Goal: Task Accomplishment & Management: Manage account settings

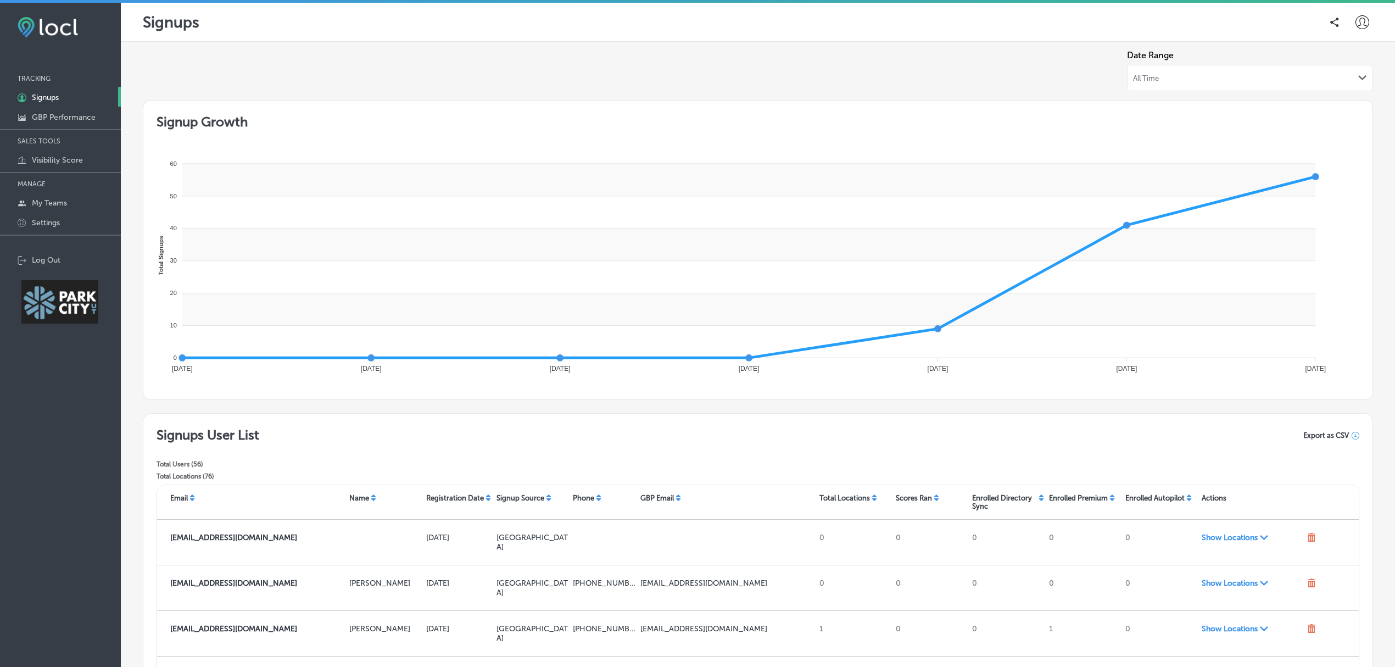
drag, startPoint x: 1141, startPoint y: 2, endPoint x: 912, endPoint y: 451, distance: 504.1
click at [912, 451] on div "Signups User List Total Users ( 56 ) Total Locations ( 76 ) Export as CSV" at bounding box center [758, 456] width 1203 height 58
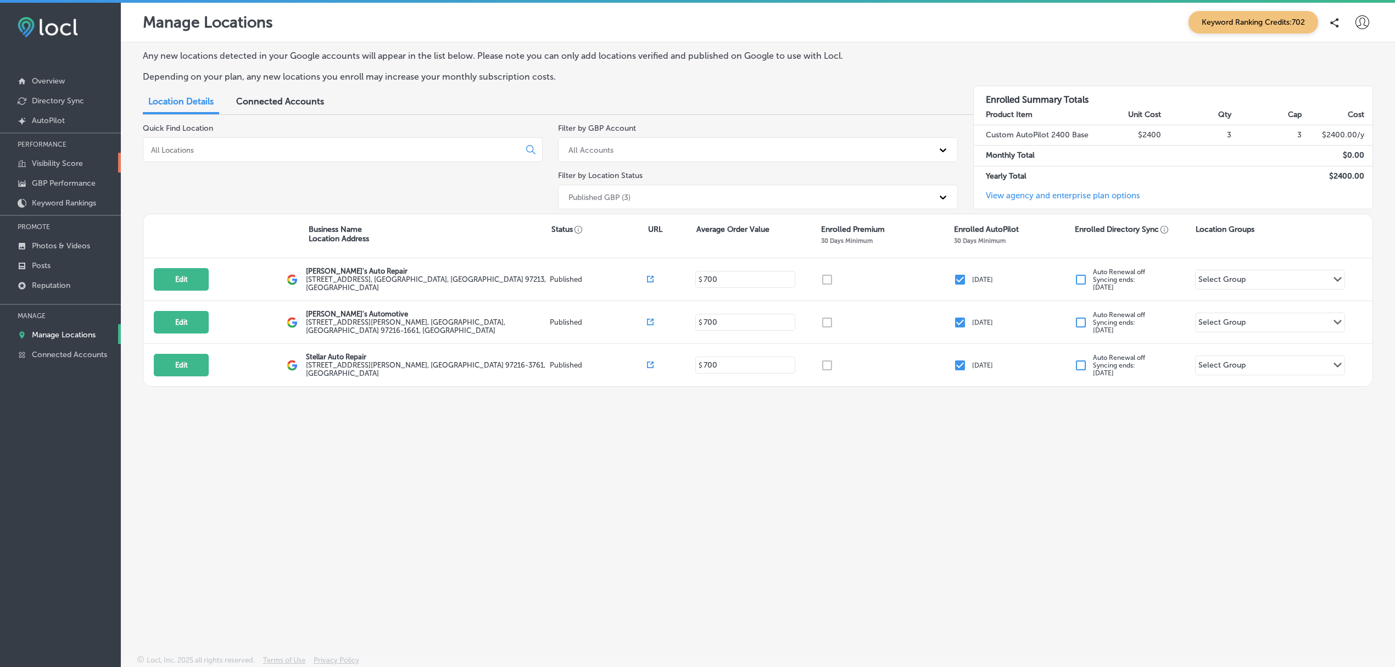
click at [70, 164] on p "Visibility Score" at bounding box center [57, 163] width 51 height 9
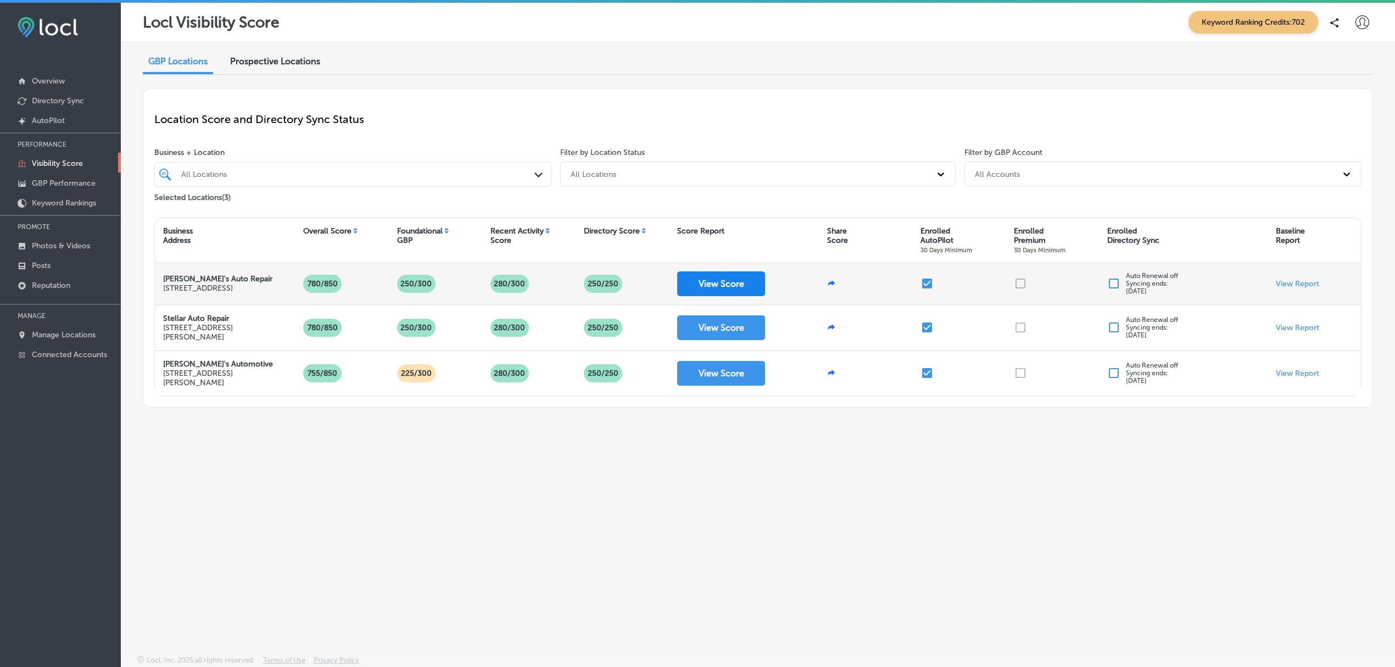
click at [733, 291] on button "View Score" at bounding box center [721, 283] width 88 height 25
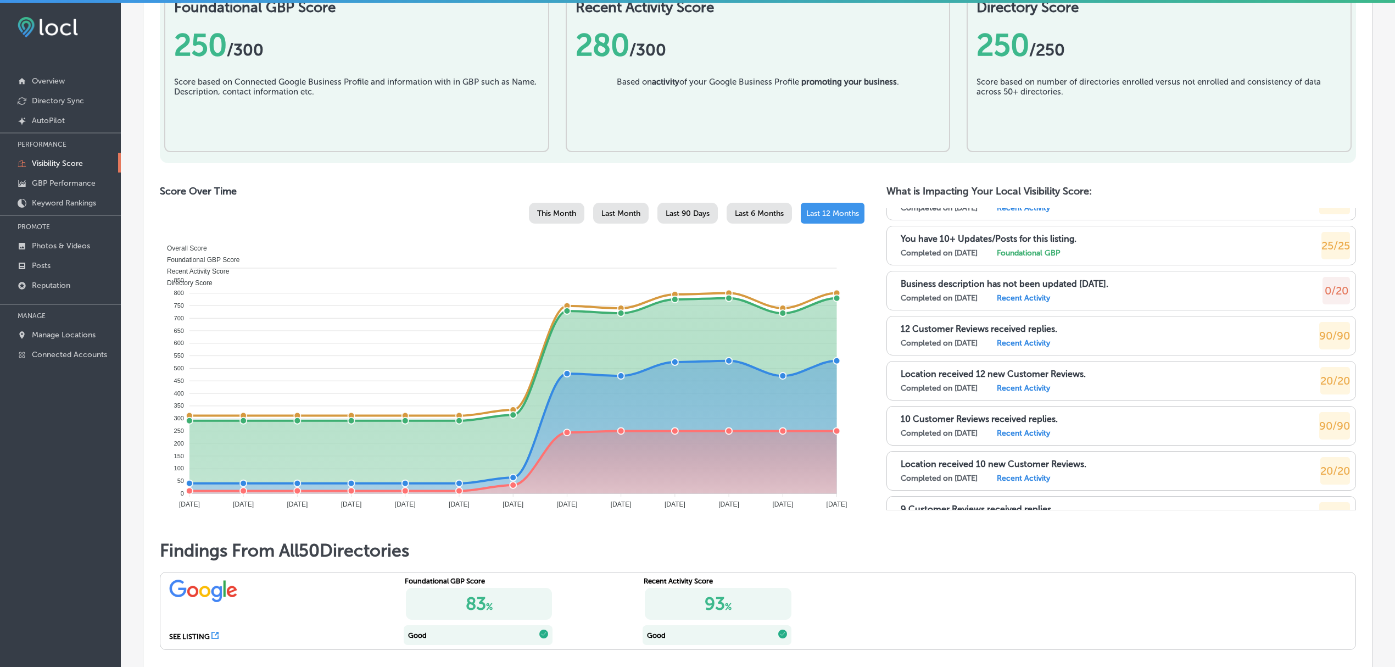
scroll to position [3052, 0]
click at [86, 160] on link "Visibility Score" at bounding box center [60, 163] width 121 height 20
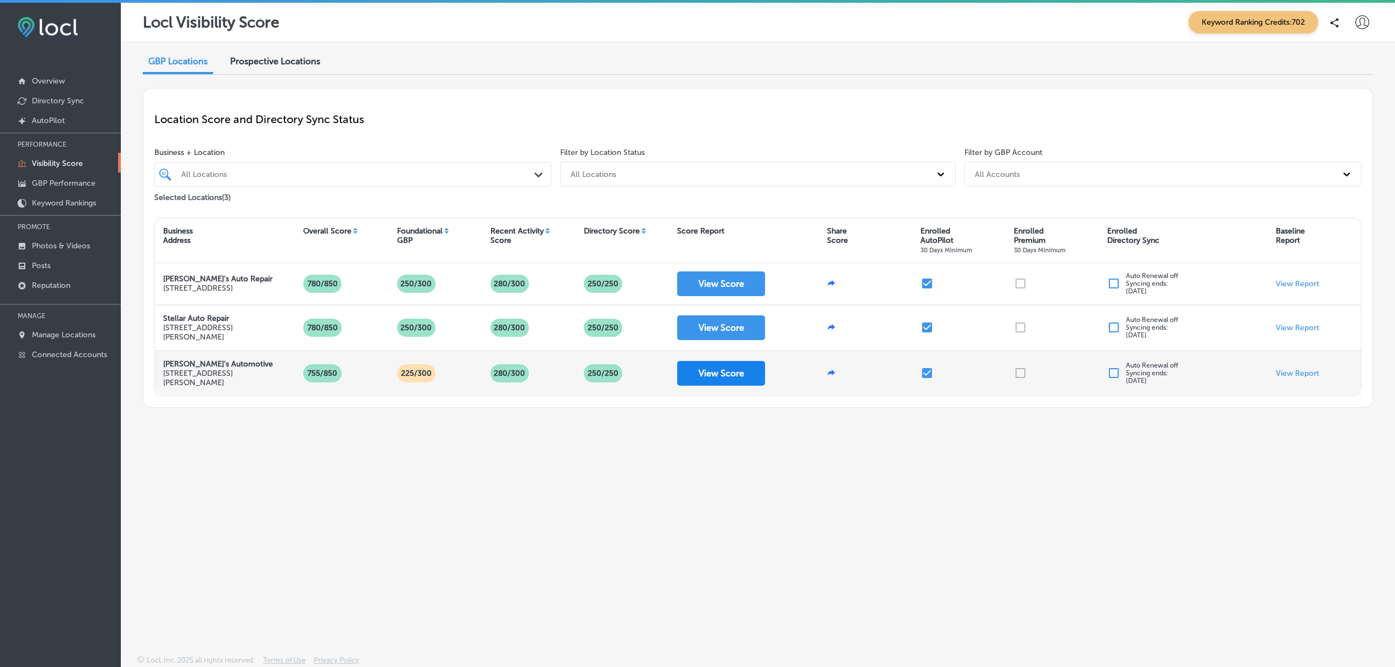
click at [739, 377] on button "View Score" at bounding box center [721, 373] width 88 height 25
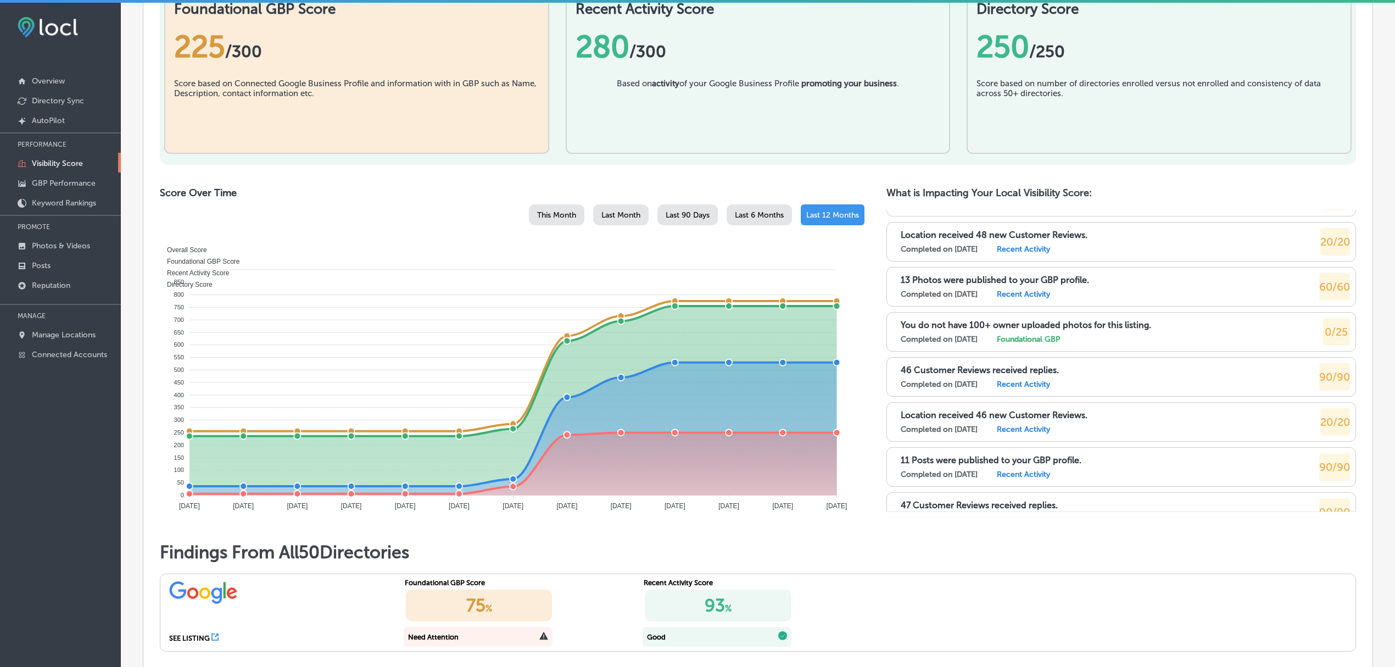
scroll to position [444, 0]
click at [71, 159] on p "Visibility Score" at bounding box center [57, 163] width 51 height 9
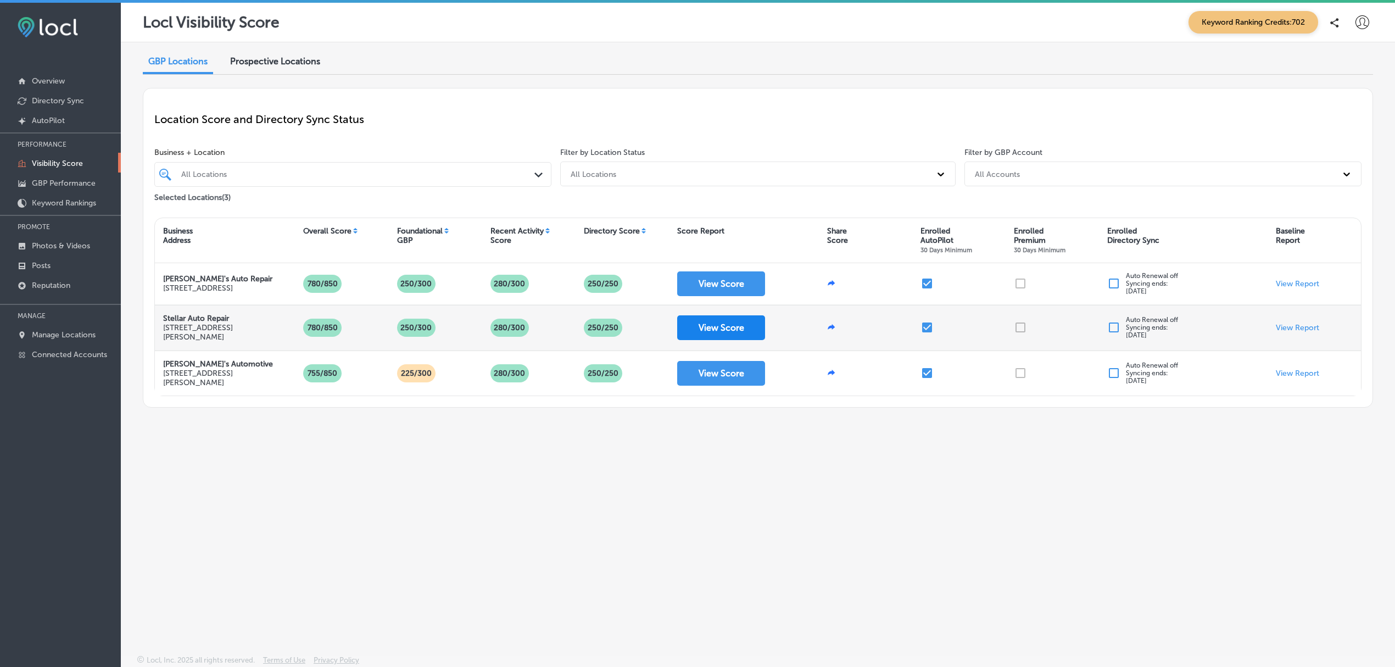
click at [708, 333] on button "View Score" at bounding box center [721, 327] width 88 height 25
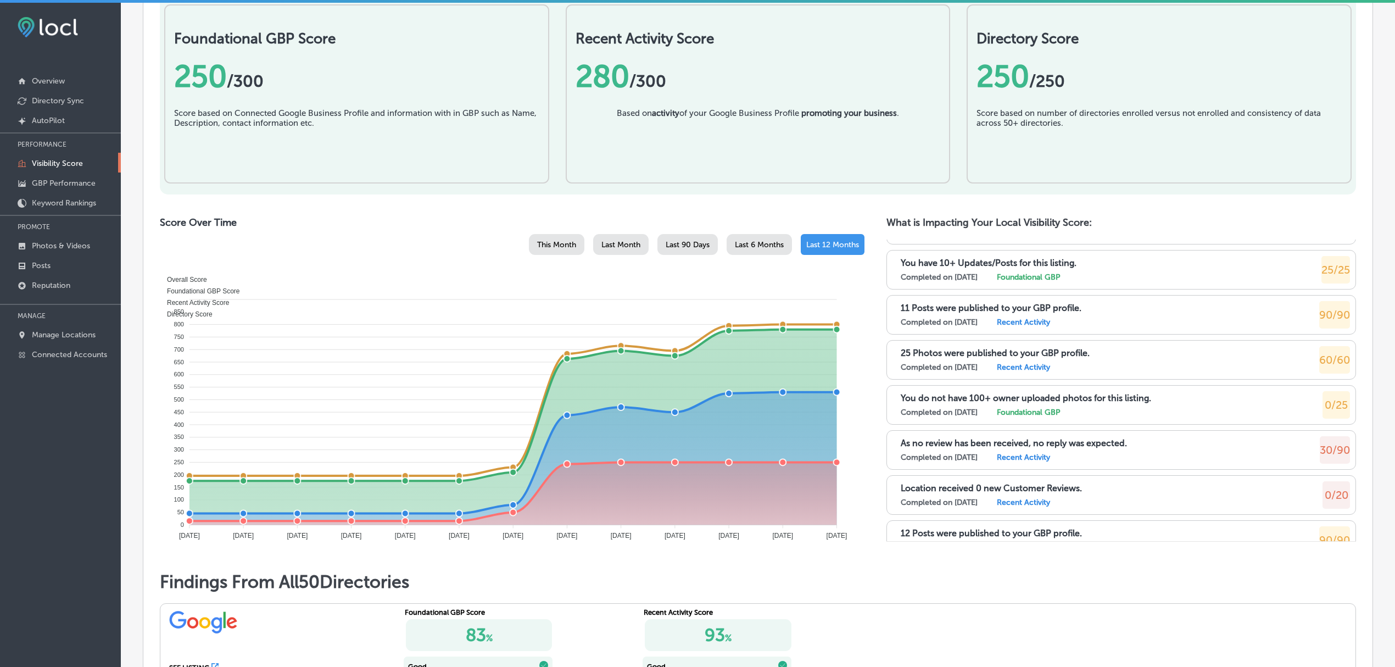
scroll to position [380, 0]
click at [52, 165] on p "Visibility Score" at bounding box center [57, 163] width 51 height 9
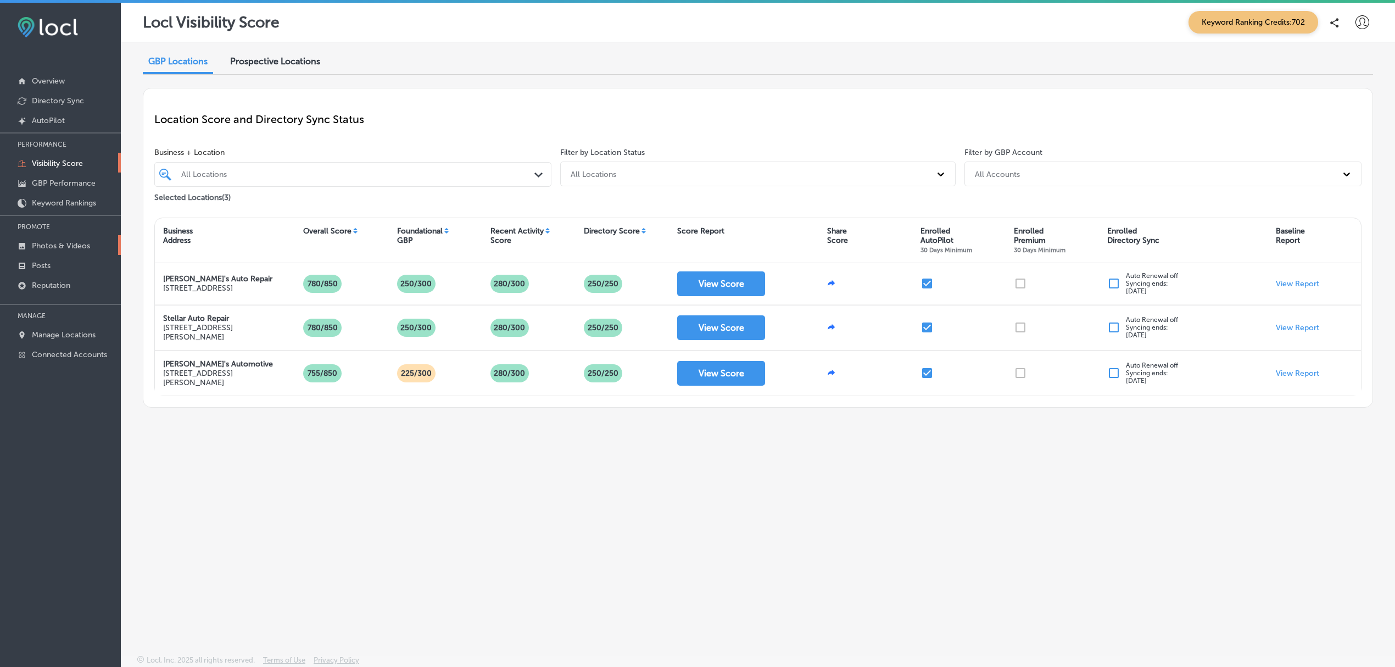
click at [64, 245] on p "Photos & Videos" at bounding box center [61, 245] width 58 height 9
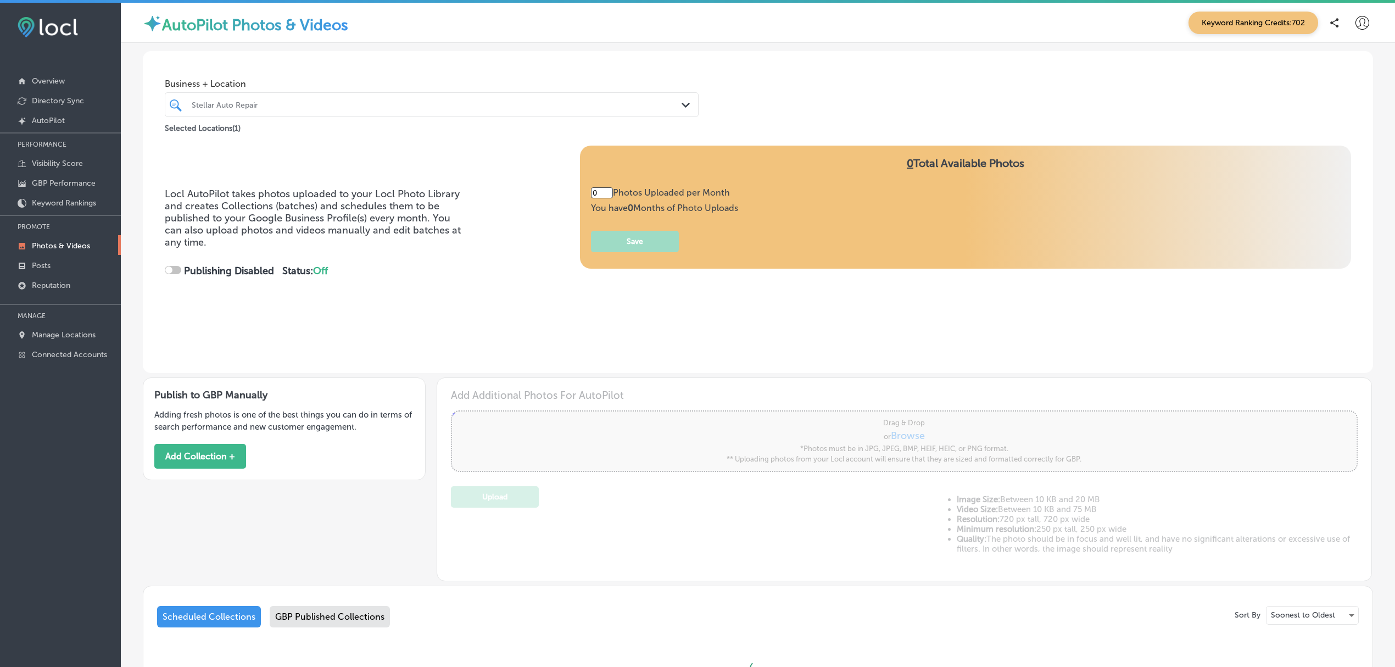
type input "2"
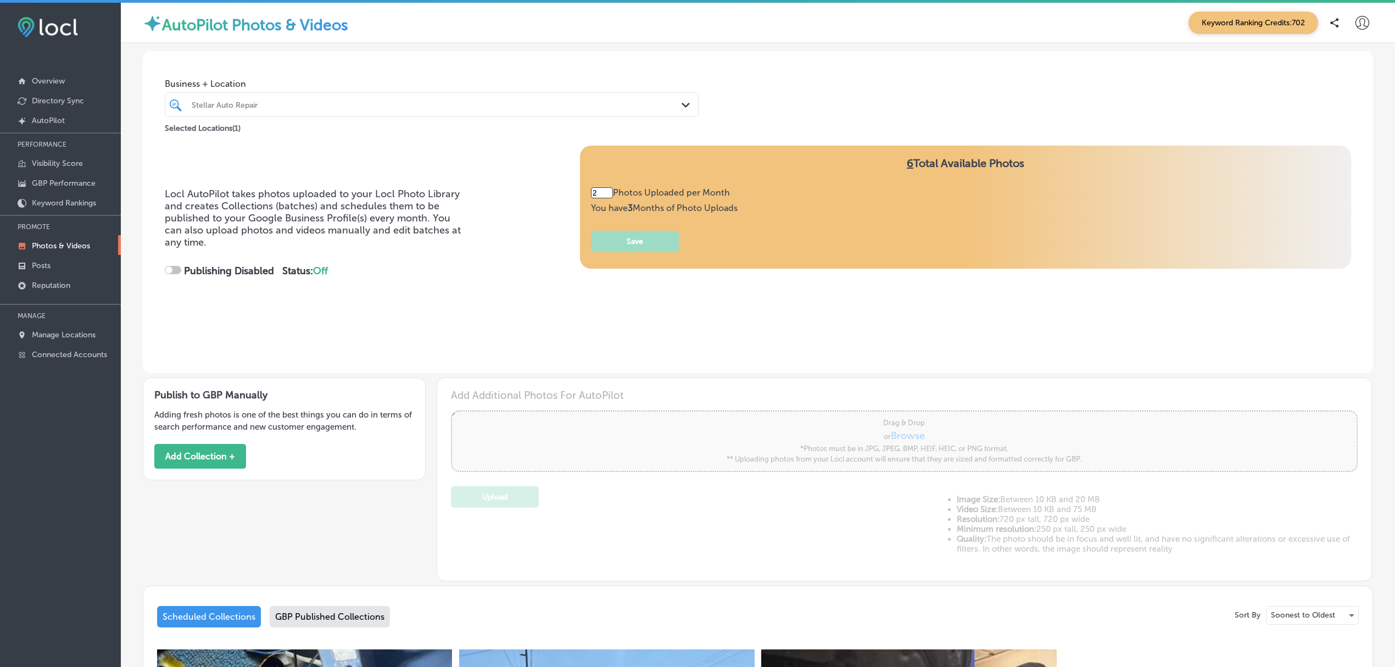
checkbox input "true"
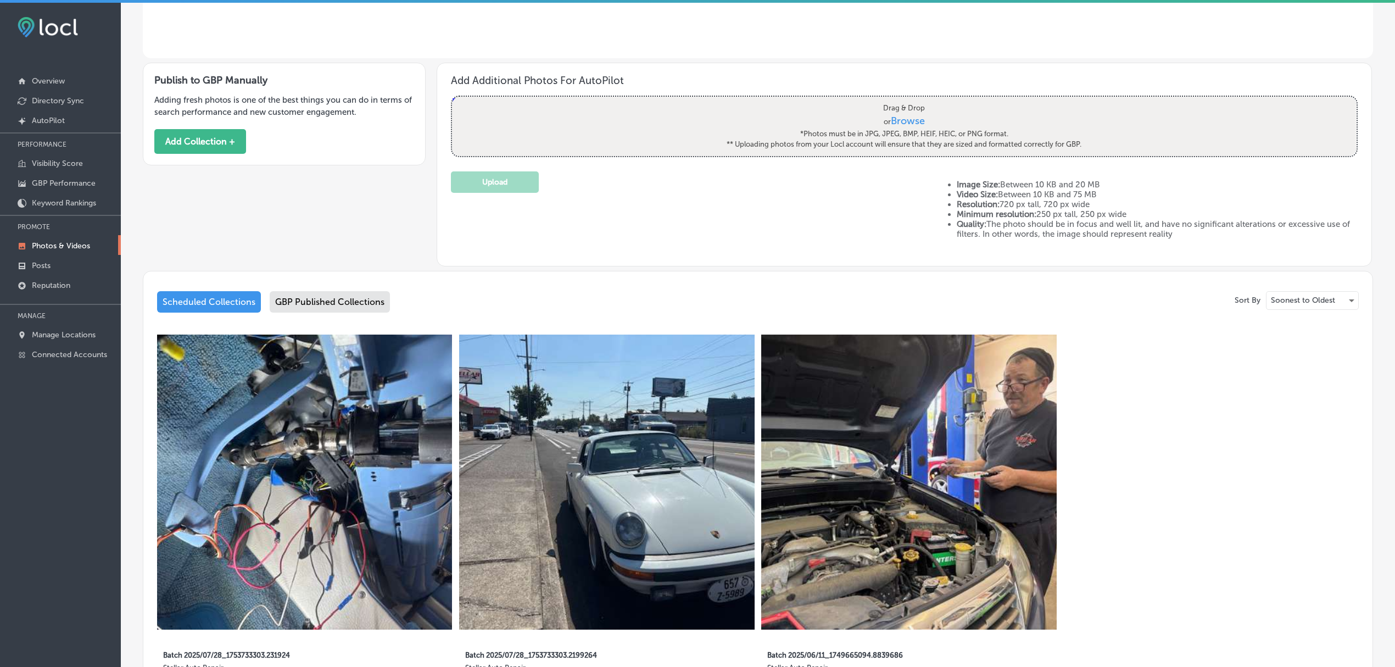
scroll to position [315, 0]
click at [313, 299] on div "GBP Published Collections" at bounding box center [330, 301] width 120 height 21
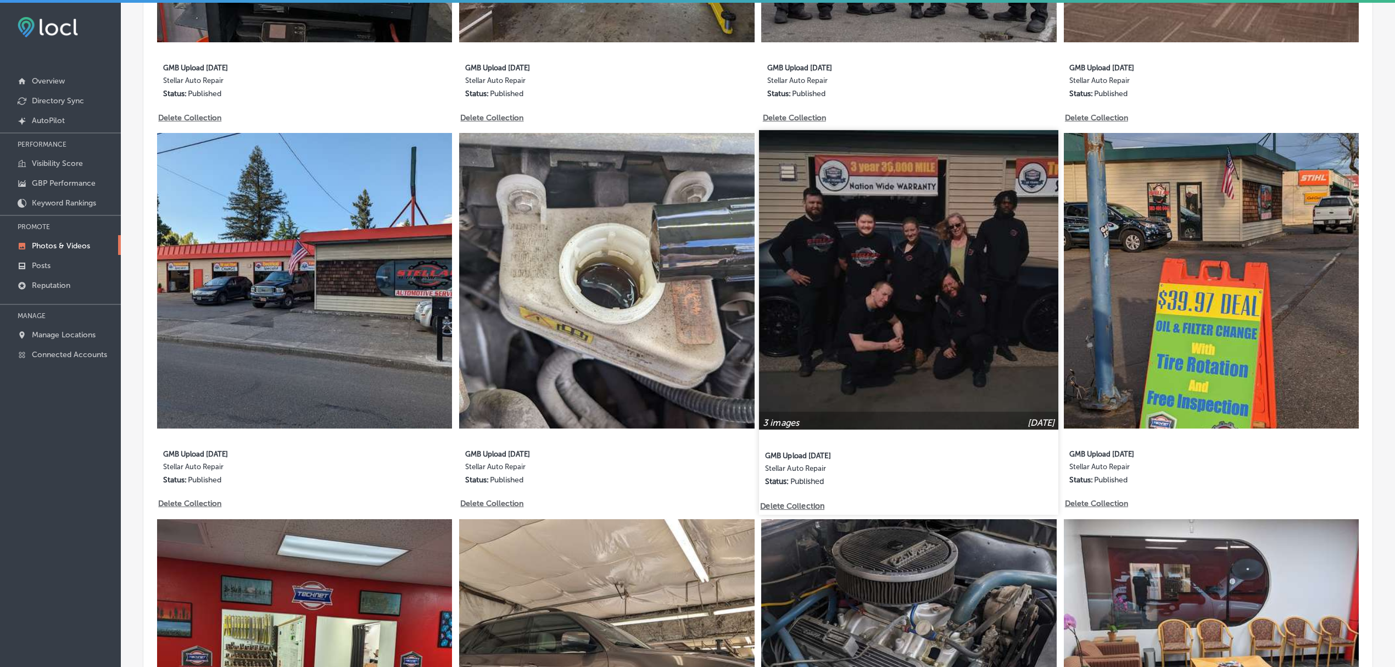
scroll to position [2022, 0]
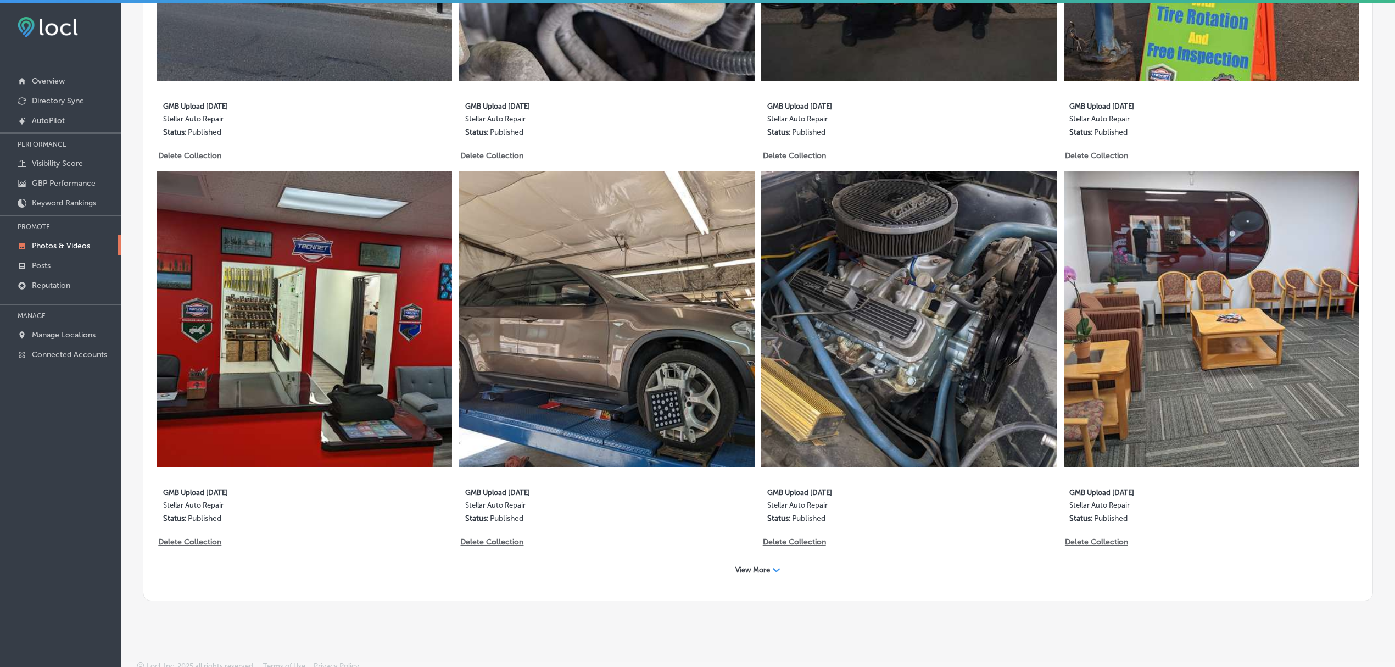
click at [761, 566] on span "View More" at bounding box center [753, 570] width 35 height 8
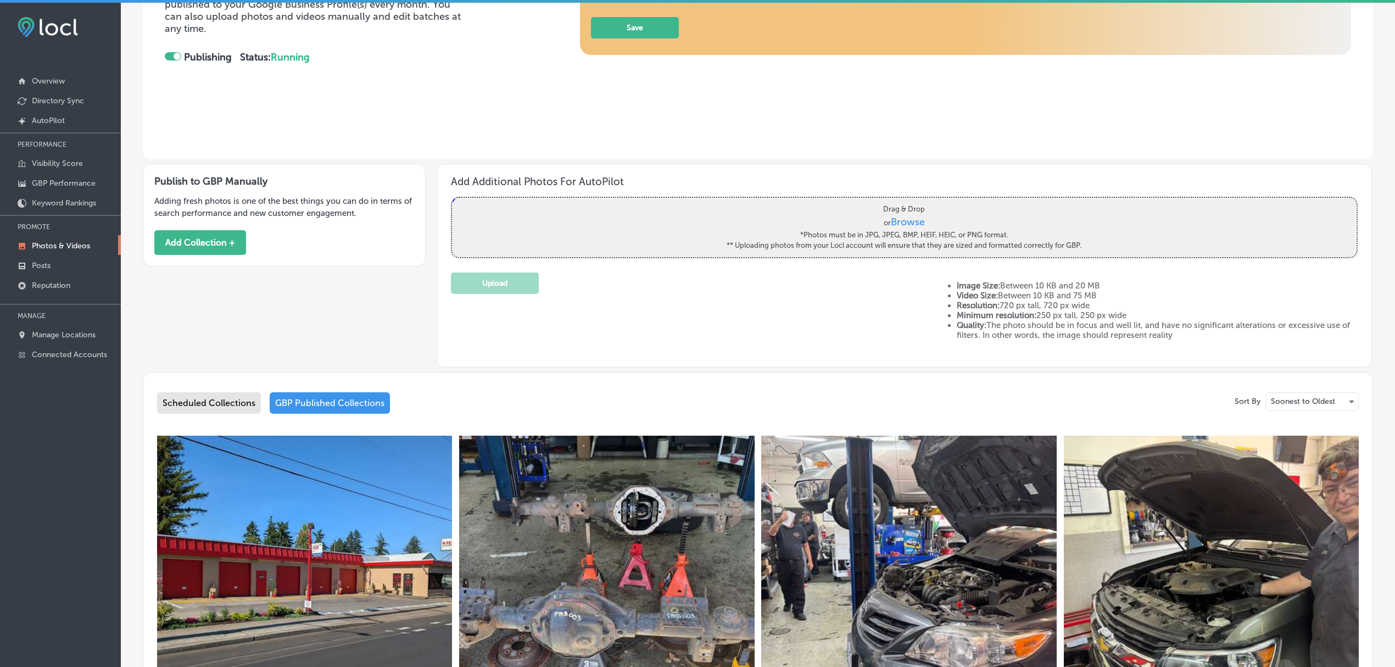
scroll to position [220, 0]
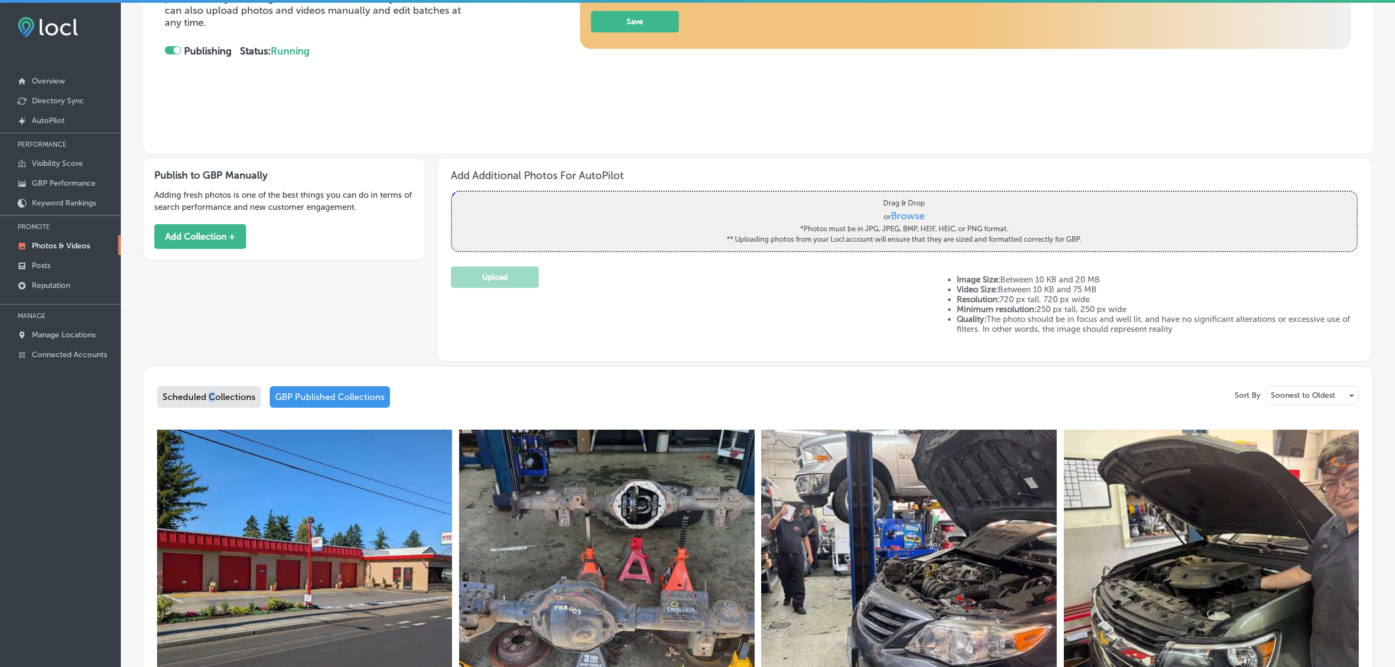
drag, startPoint x: 214, startPoint y: 409, endPoint x: 210, endPoint y: 398, distance: 11.8
click at [210, 398] on div "Scheduled Collections GBP Published Collections" at bounding box center [758, 399] width 1202 height 26
click at [210, 398] on div "Scheduled Collections" at bounding box center [209, 396] width 104 height 21
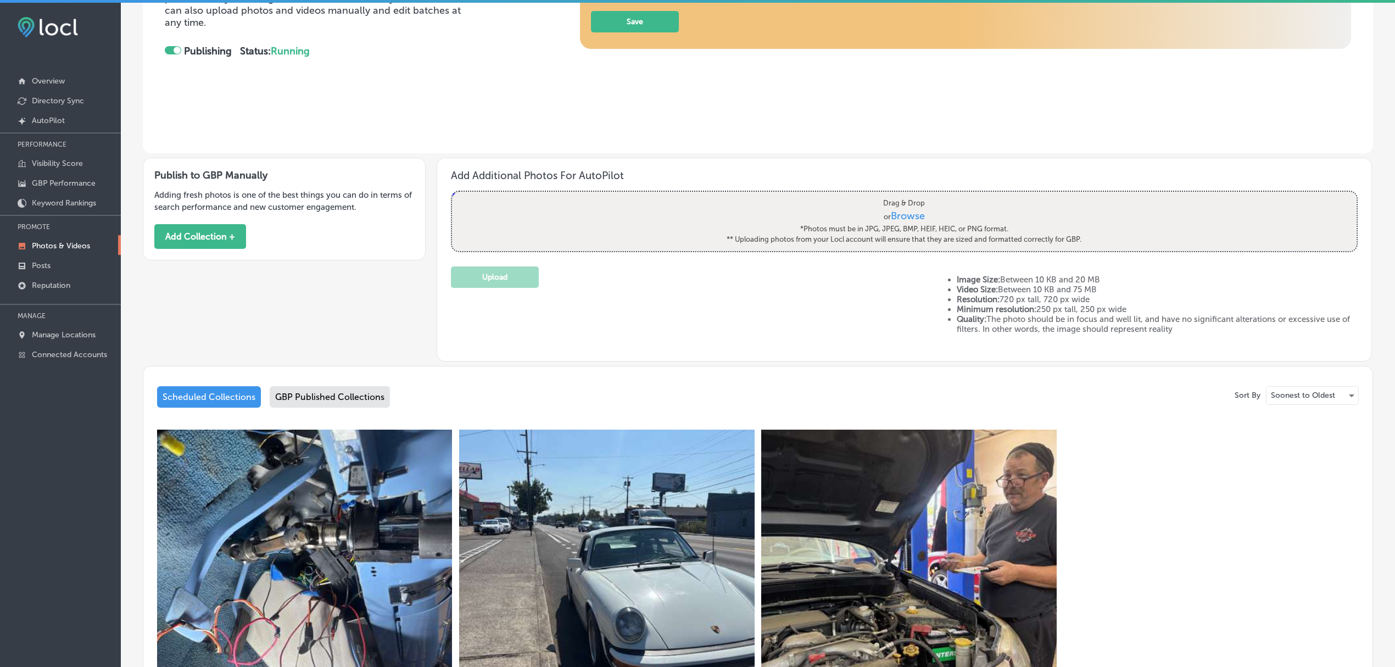
scroll to position [400, 0]
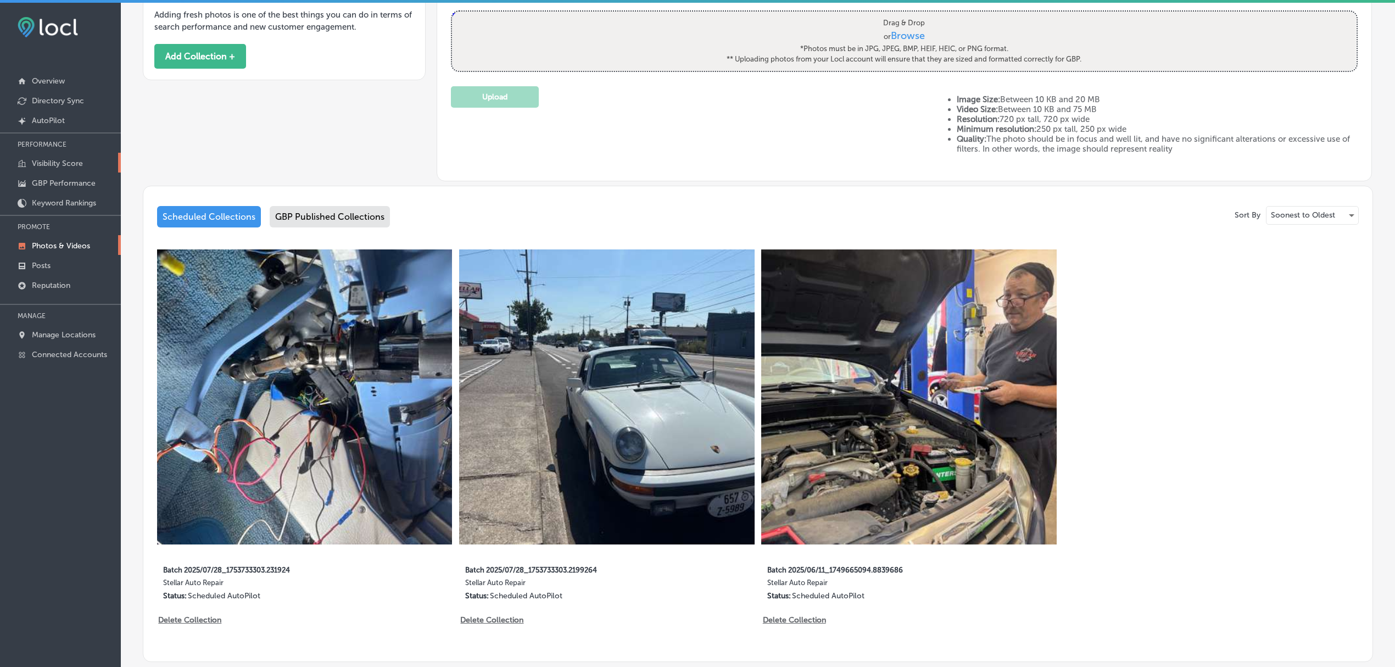
click at [47, 157] on link "Visibility Score" at bounding box center [60, 163] width 121 height 20
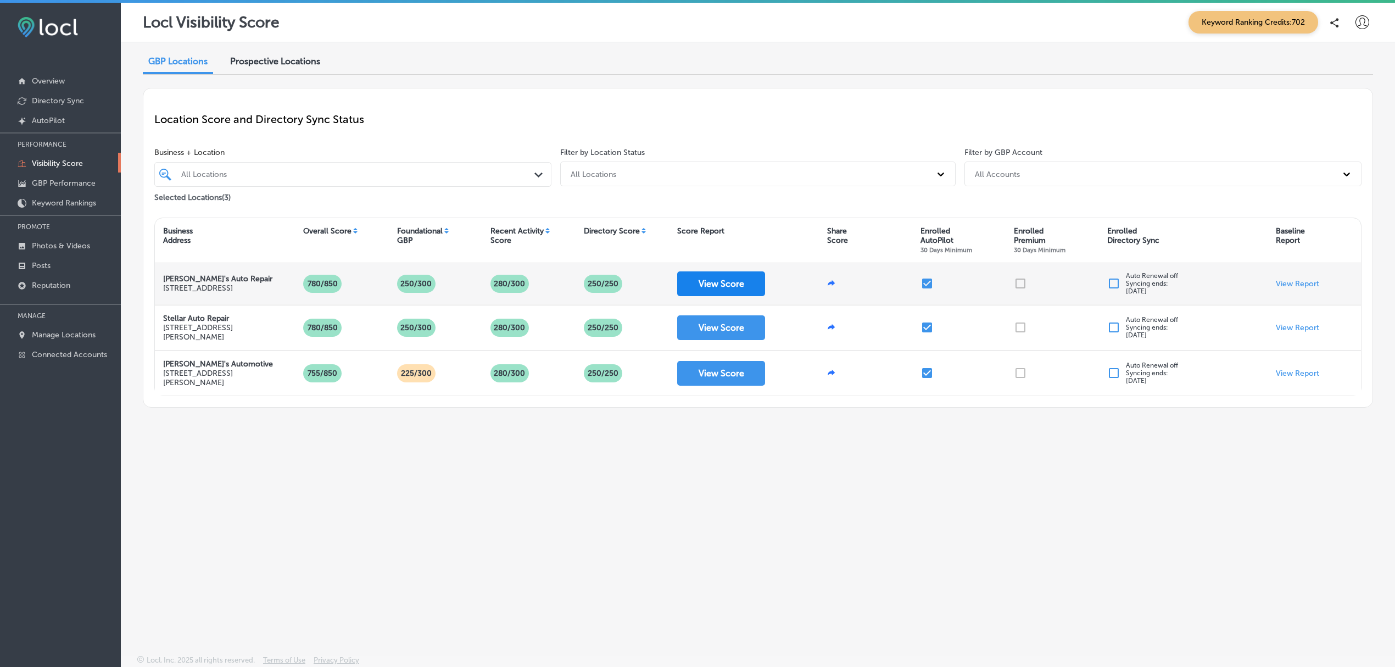
click at [714, 280] on button "View Score" at bounding box center [721, 283] width 88 height 25
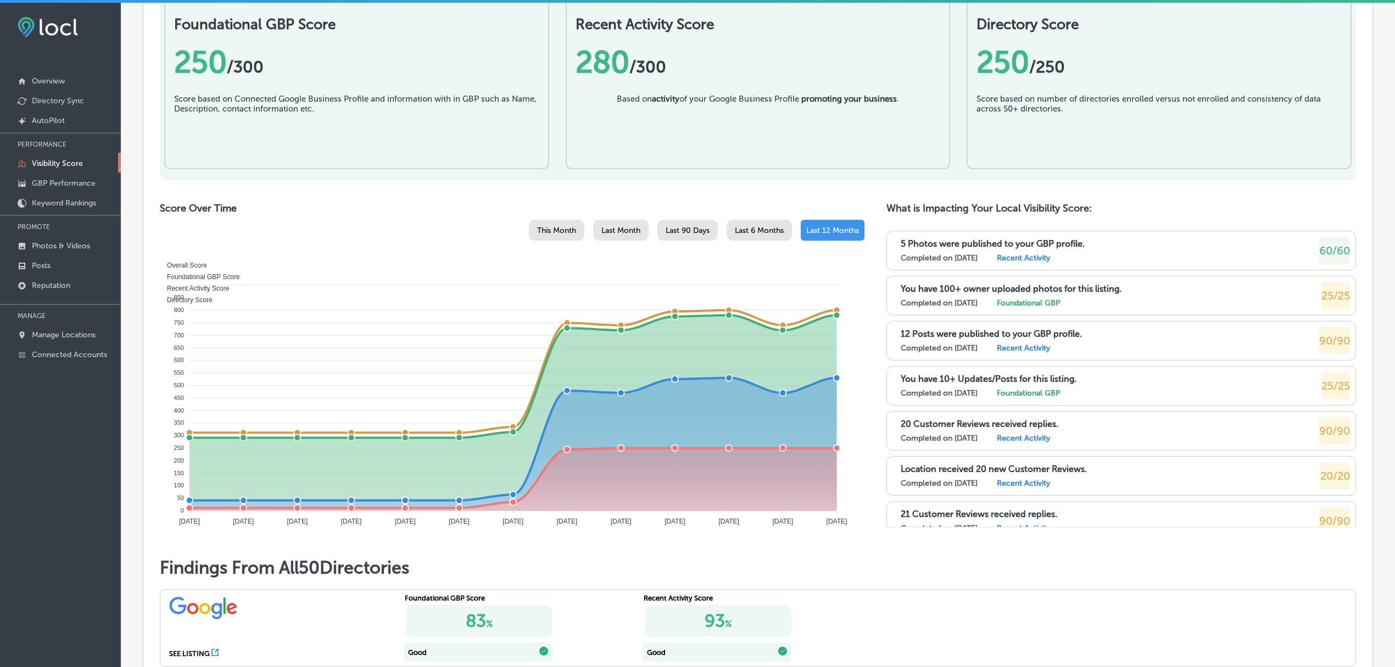
scroll to position [396, 0]
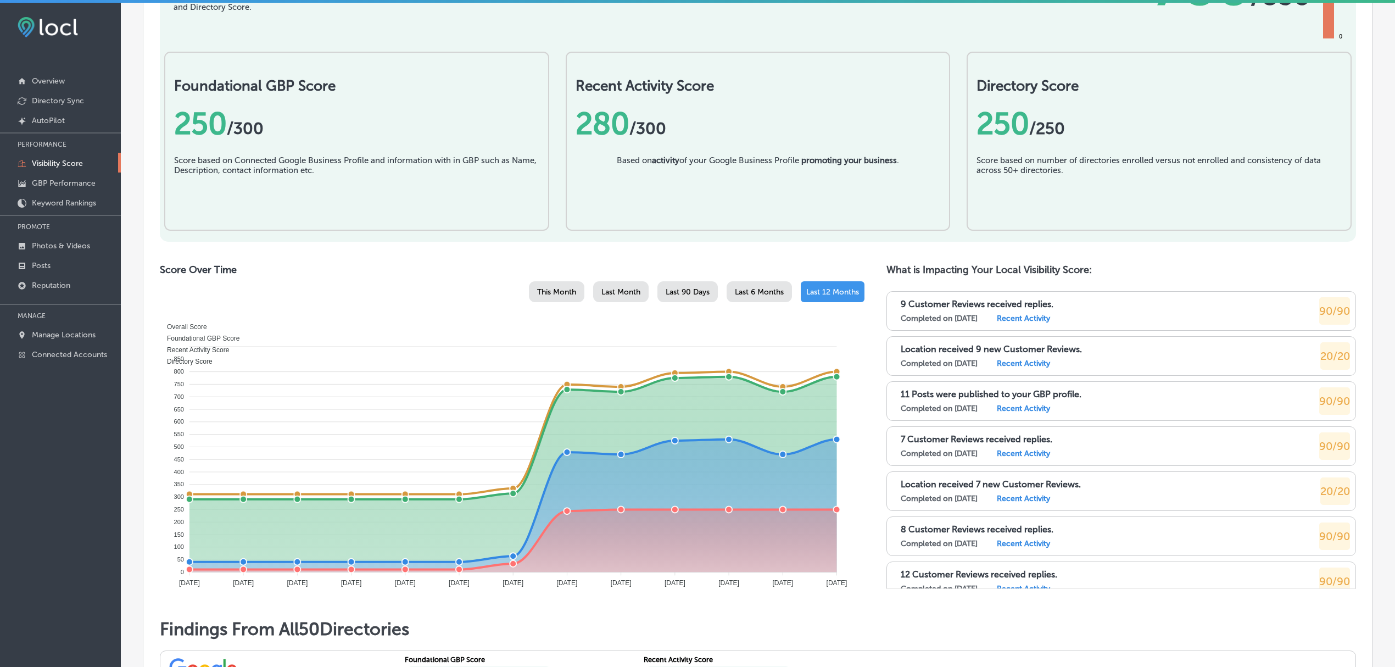
scroll to position [3336, 0]
click at [66, 251] on p "Photos & Videos" at bounding box center [61, 245] width 58 height 9
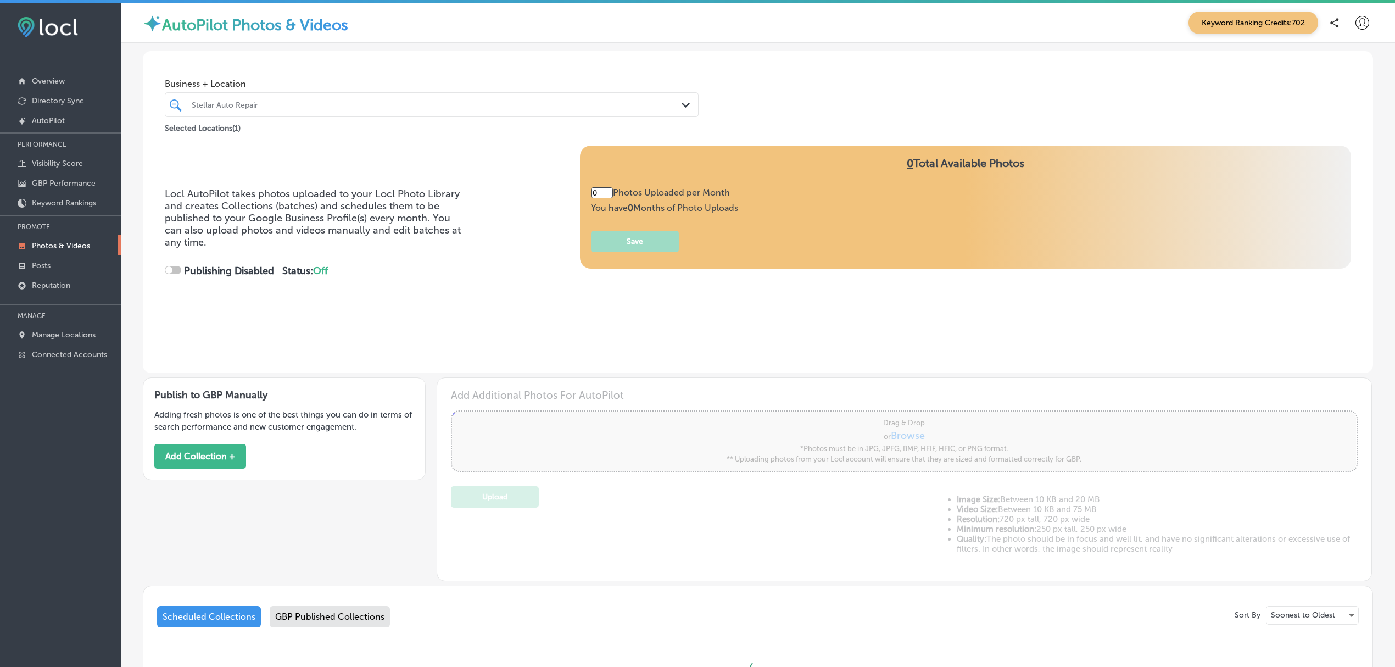
type input "2"
checkbox input "true"
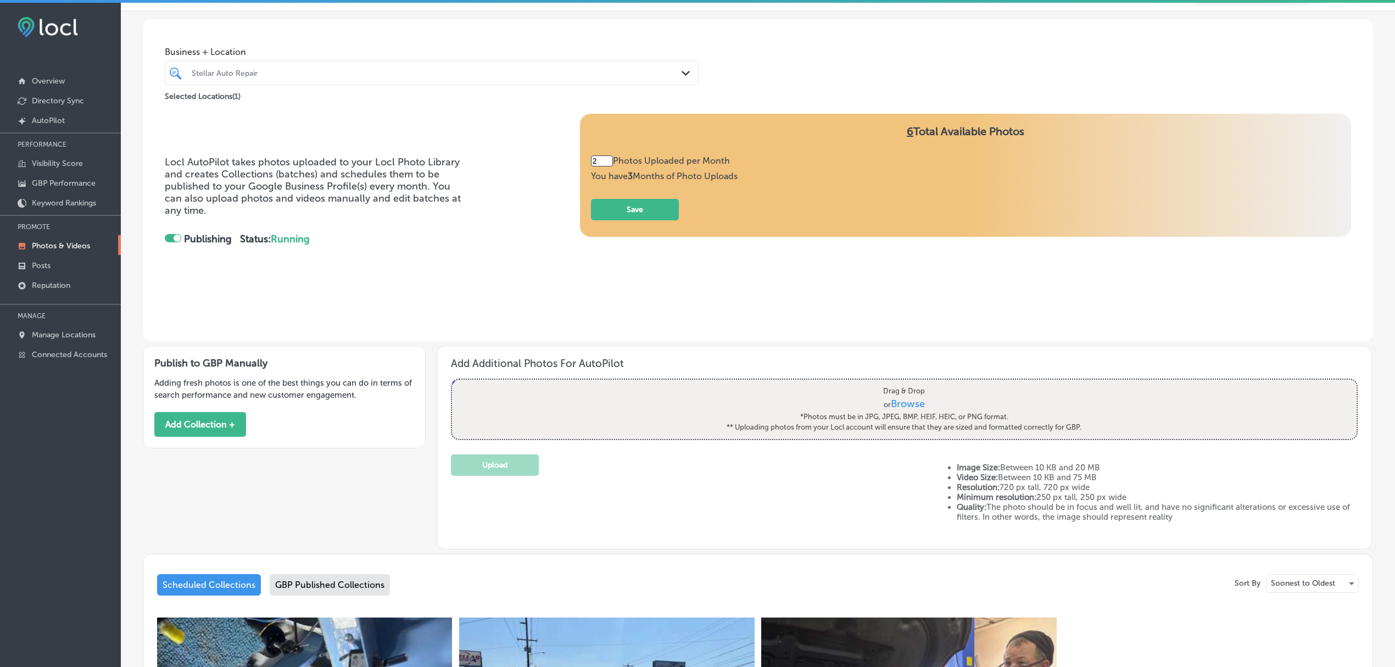
scroll to position [33, 0]
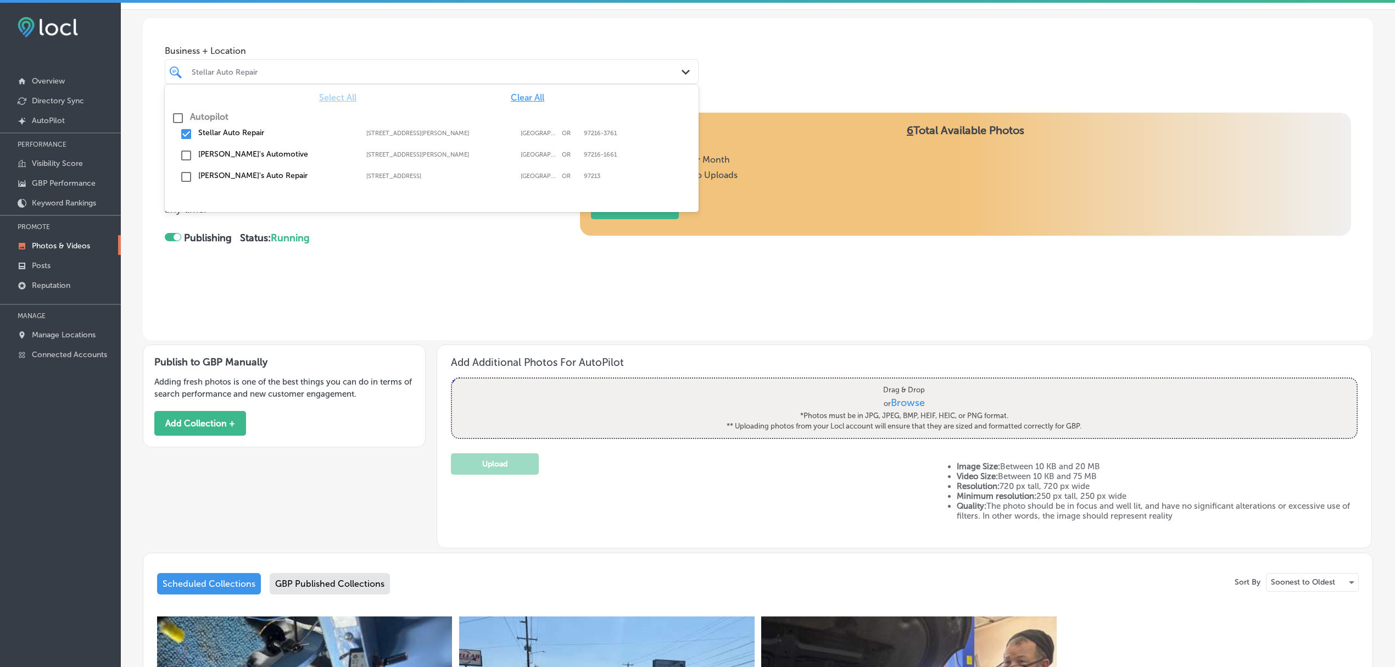
click at [682, 70] on icon "Path Created with Sketch." at bounding box center [686, 72] width 8 height 5
click at [181, 129] on input "checkbox" at bounding box center [186, 133] width 13 height 13
click at [187, 177] on input "checkbox" at bounding box center [186, 176] width 13 height 13
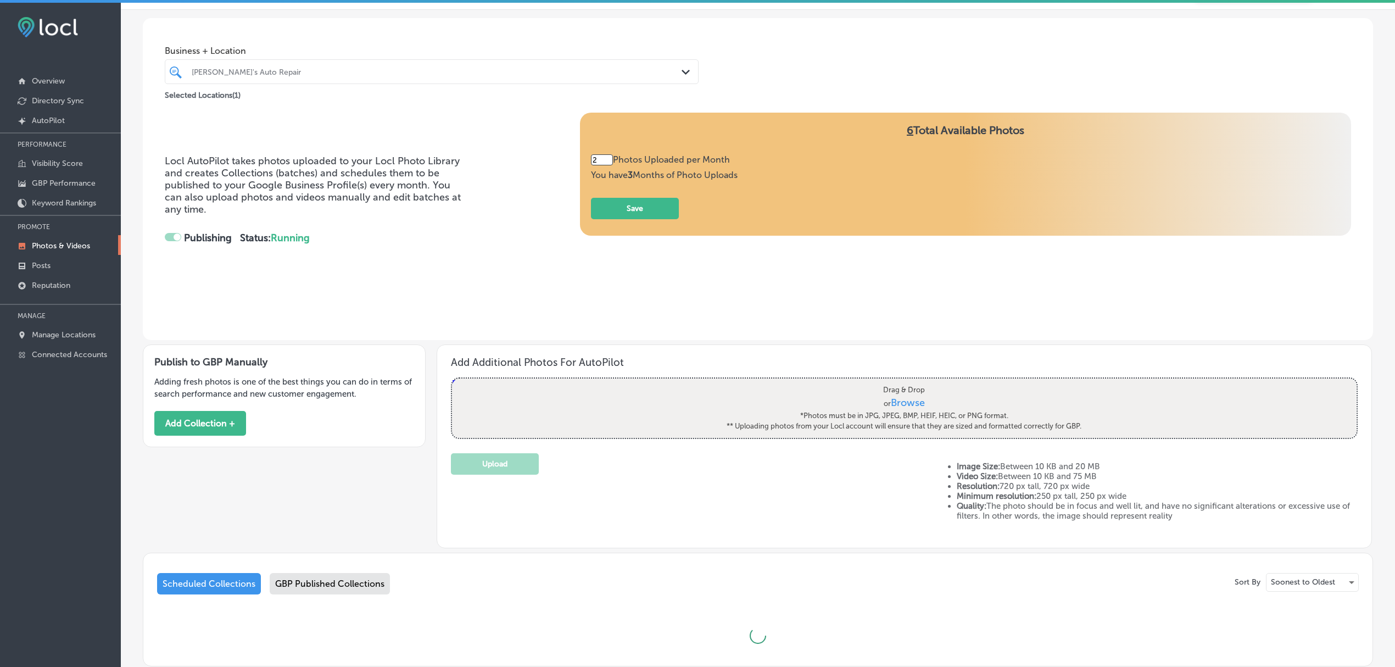
click at [468, 287] on div "Locl AutoPilot takes photos uploaded to your Locl Photo Library and creates Col…" at bounding box center [758, 210] width 1187 height 194
type input "5"
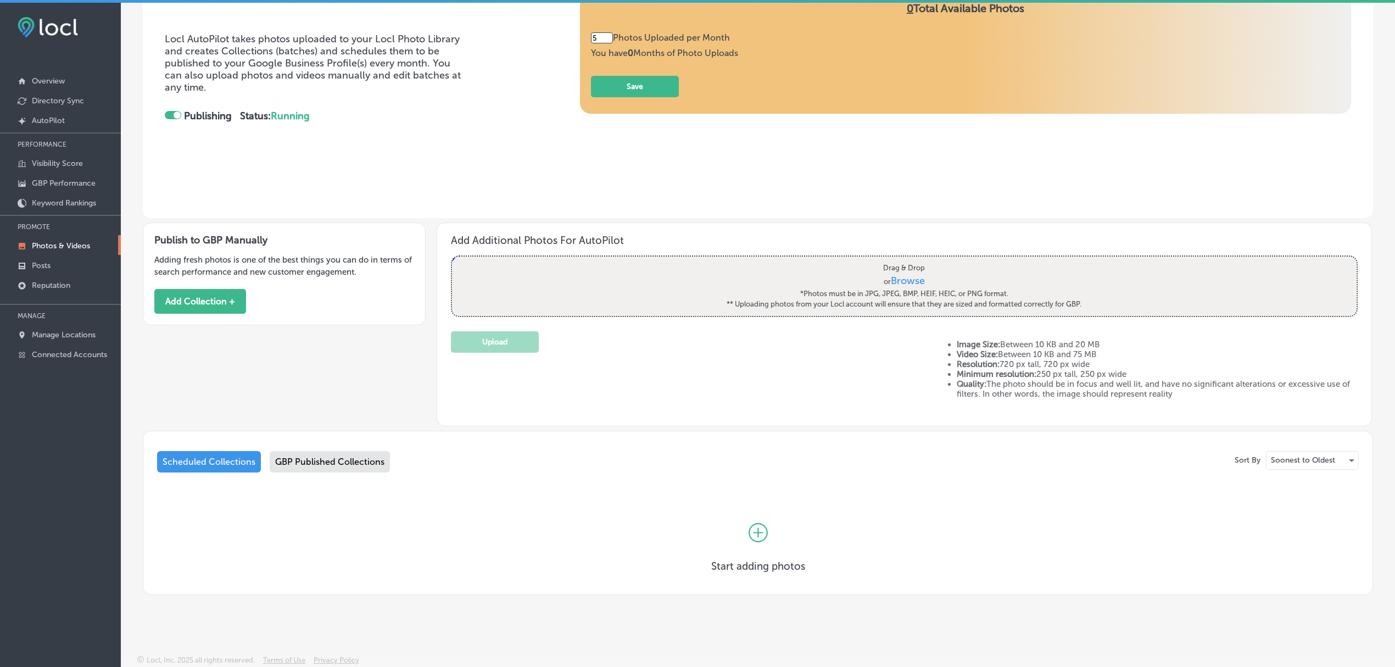
click at [347, 468] on div "GBP Published Collections" at bounding box center [330, 461] width 120 height 21
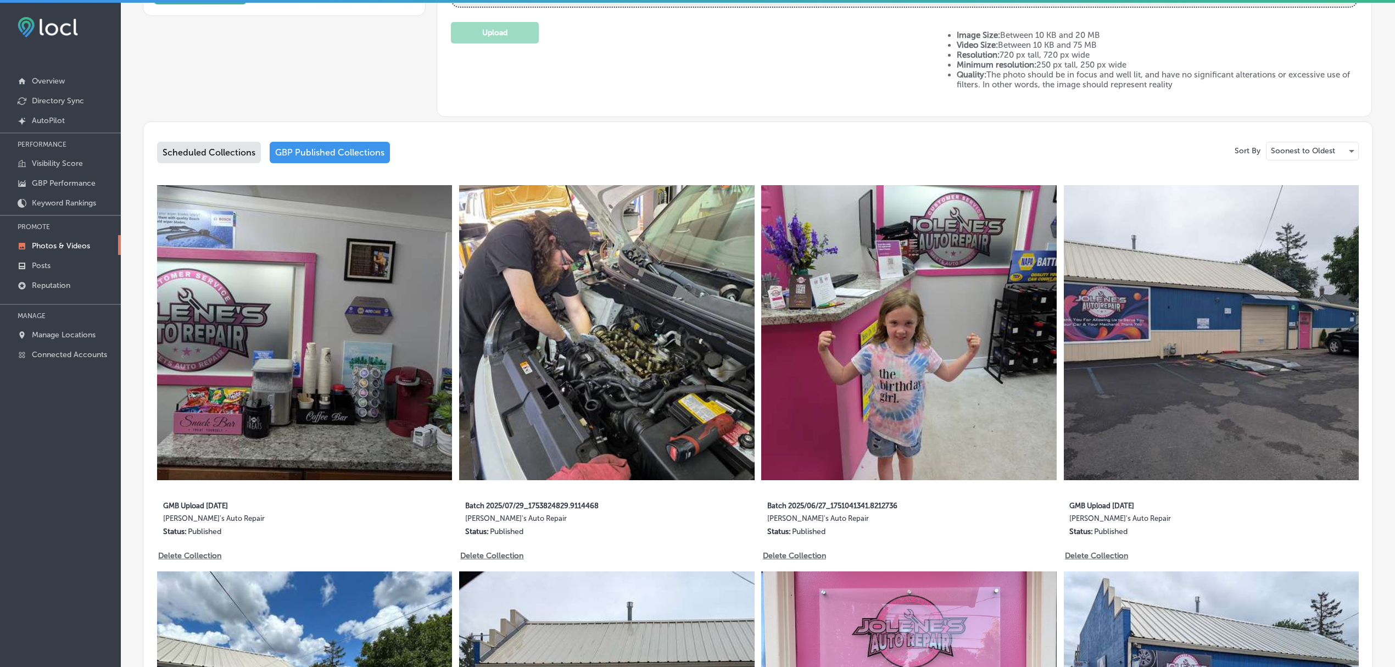
scroll to position [465, 0]
click at [53, 288] on p "Reputation" at bounding box center [51, 285] width 38 height 9
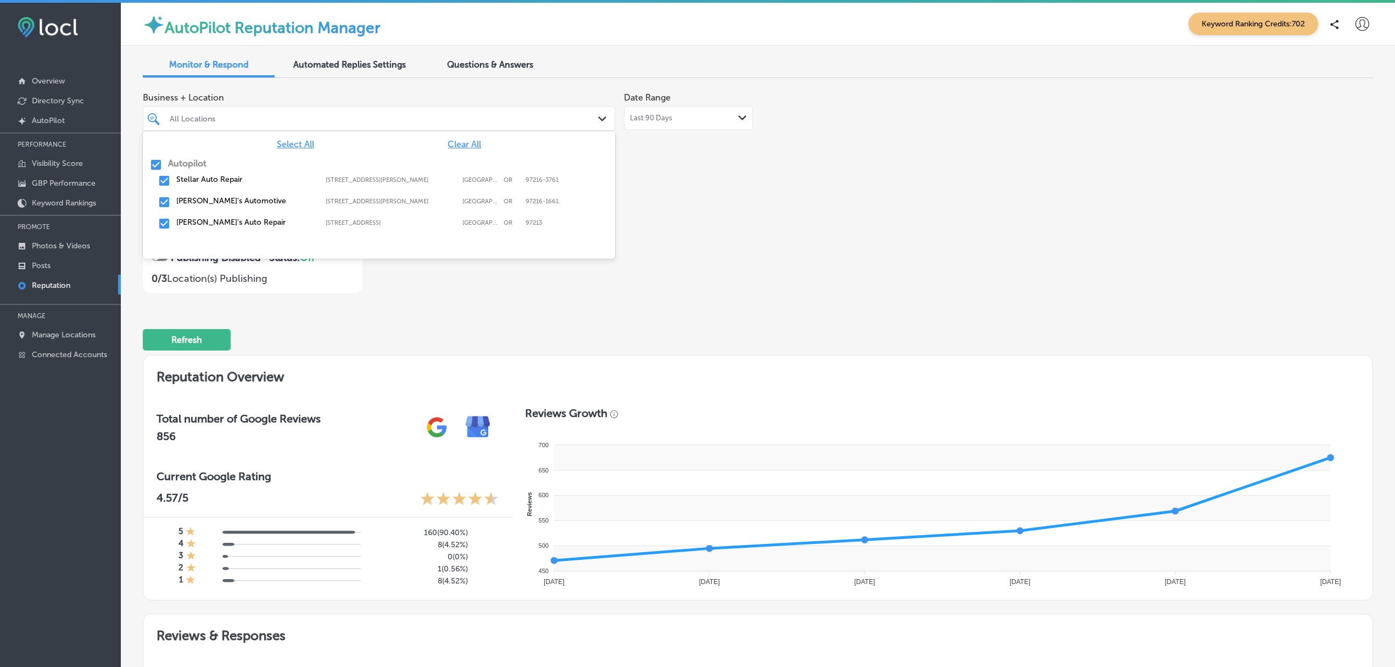
click at [598, 113] on div "Path Created with Sketch." at bounding box center [604, 119] width 12 height 12
click at [152, 162] on input "checkbox" at bounding box center [155, 164] width 13 height 13
click at [166, 202] on input "checkbox" at bounding box center [164, 202] width 13 height 13
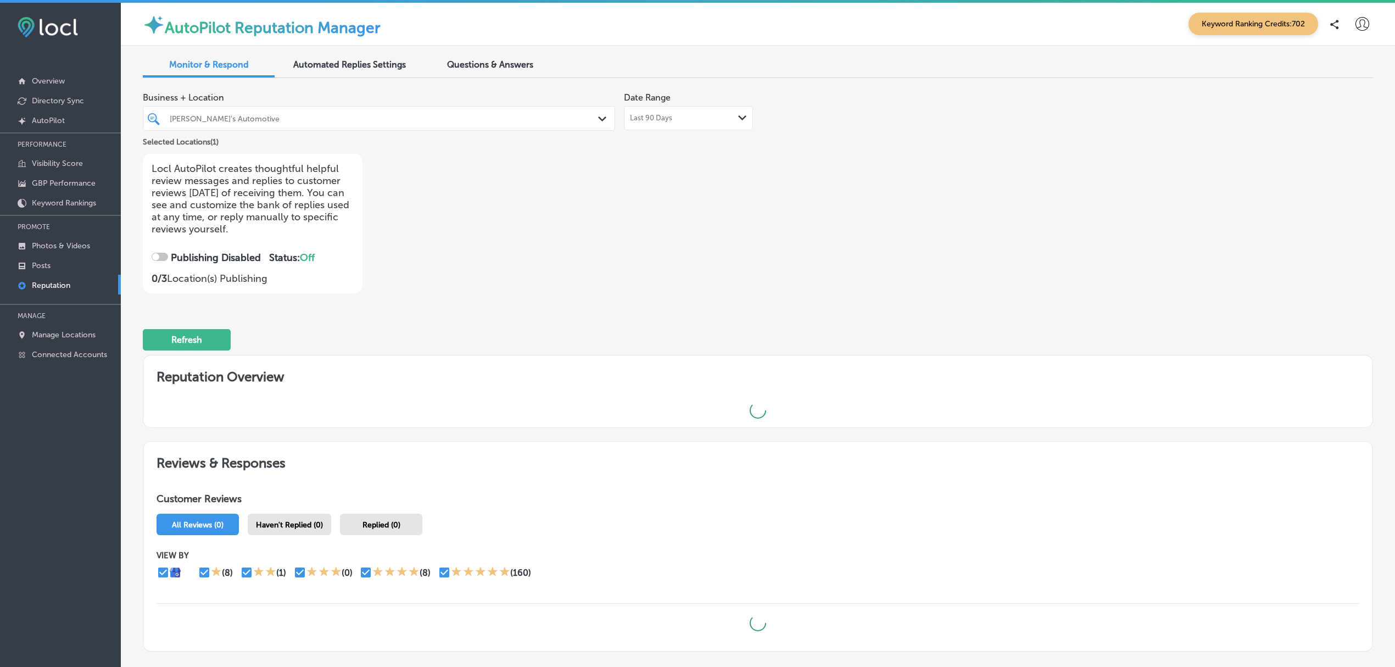
click at [649, 360] on h2 "Reputation Overview" at bounding box center [757, 374] width 1229 height 38
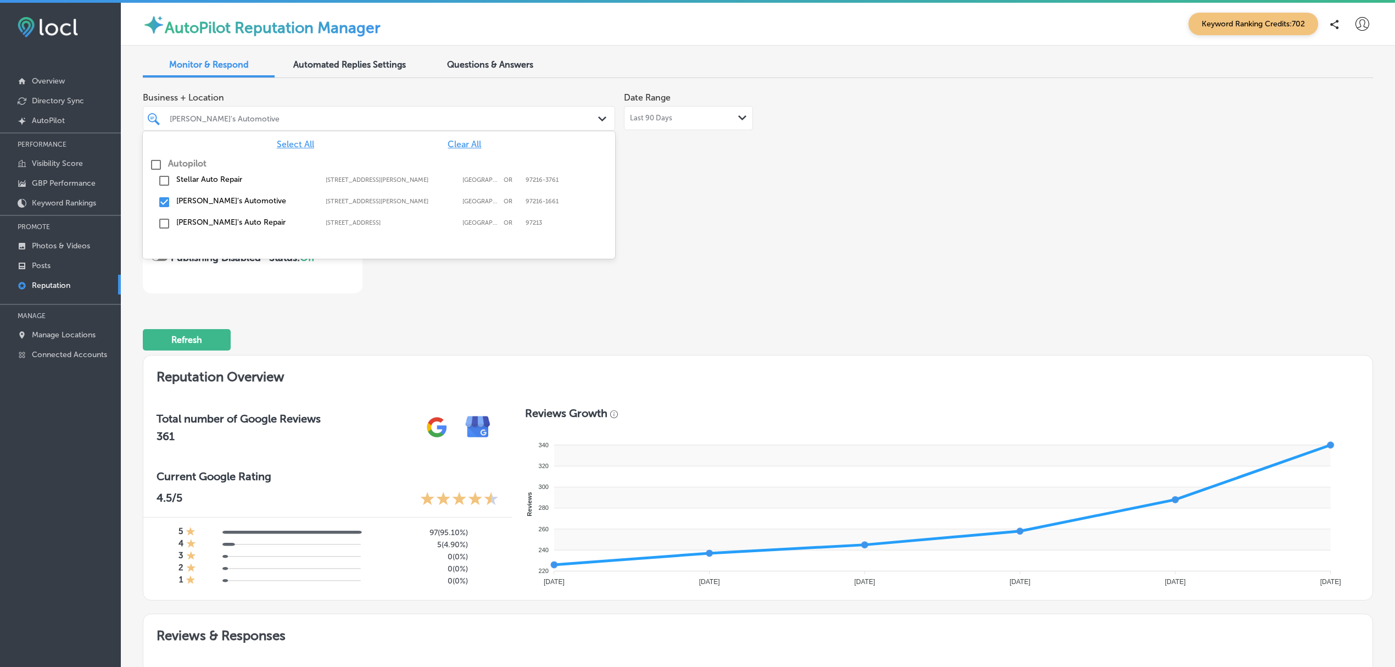
click at [590, 117] on div "Arthur's Automotive Path Created with Sketch." at bounding box center [378, 118] width 471 height 17
click at [163, 203] on input "checkbox" at bounding box center [164, 202] width 13 height 13
click at [164, 178] on input "checkbox" at bounding box center [164, 180] width 13 height 13
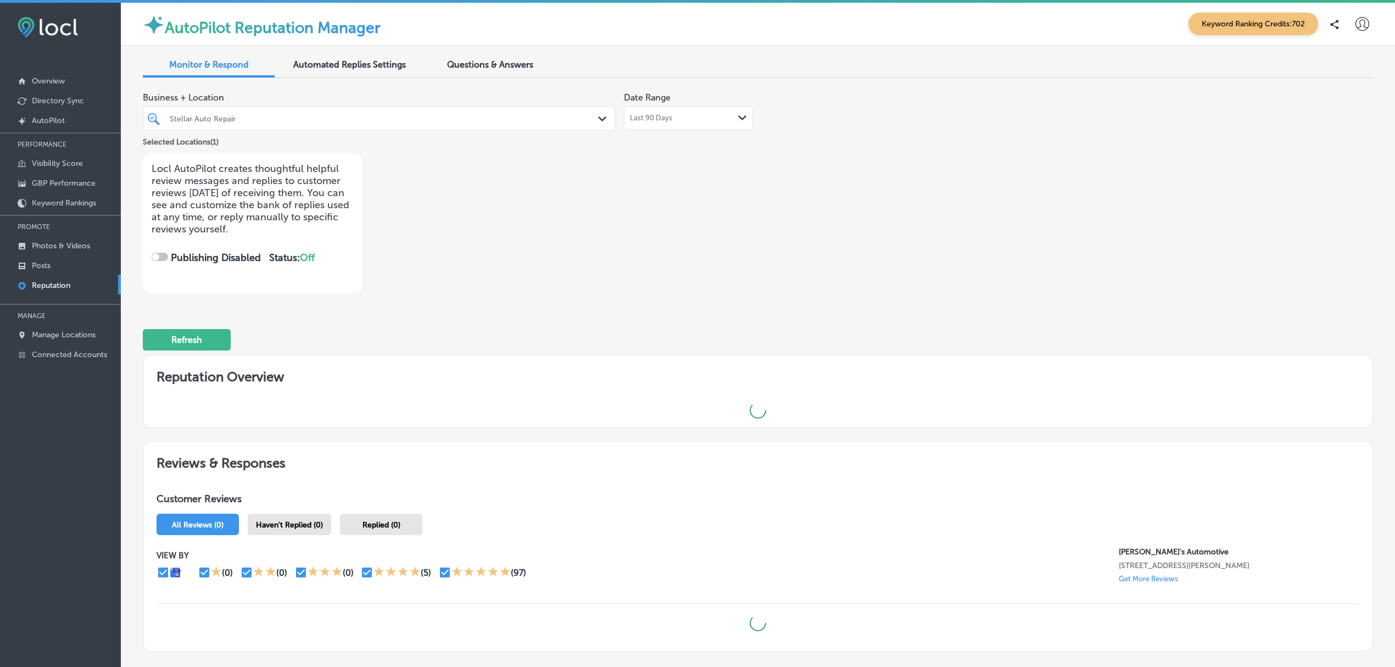
click at [578, 344] on div "Refresh" at bounding box center [758, 335] width 1231 height 57
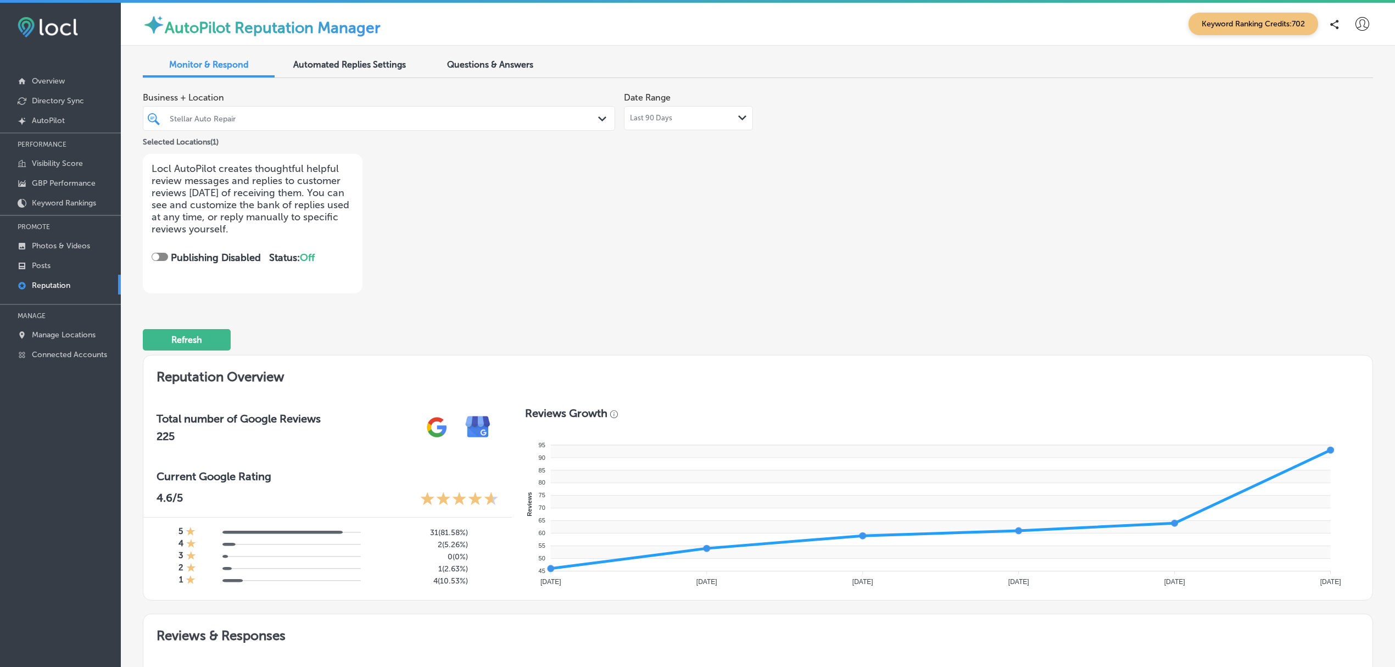
click at [590, 119] on div "Stellar Auto Repair Path Created with Sketch." at bounding box center [378, 118] width 471 height 17
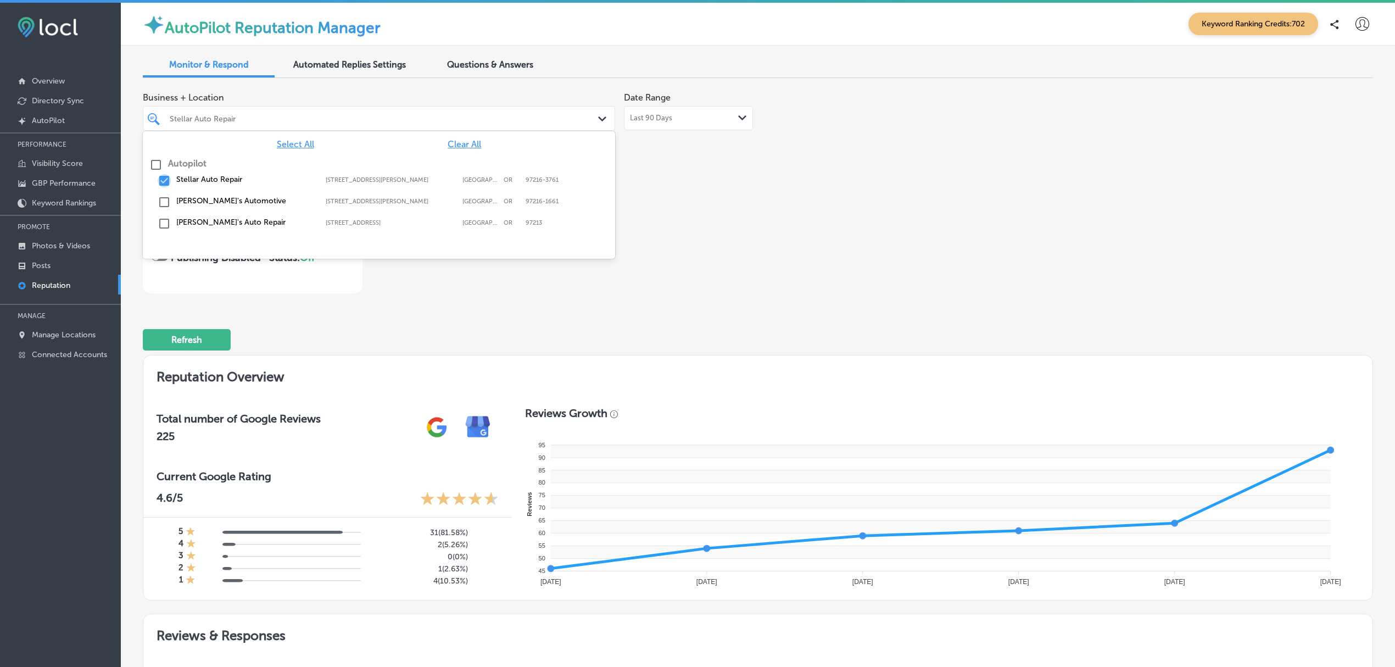
click at [168, 174] on input "checkbox" at bounding box center [164, 180] width 13 height 13
type textarea "x"
click at [168, 225] on input "checkbox" at bounding box center [164, 223] width 13 height 13
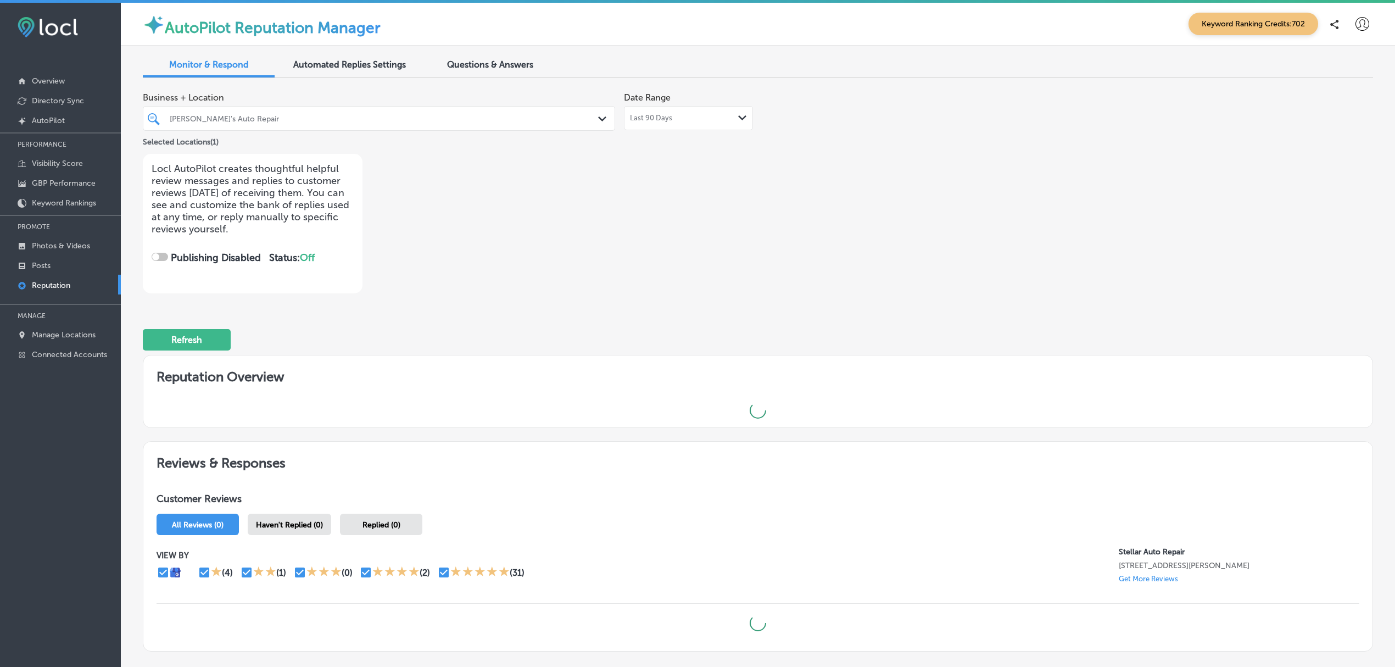
click at [665, 324] on div "Refresh" at bounding box center [758, 335] width 1231 height 57
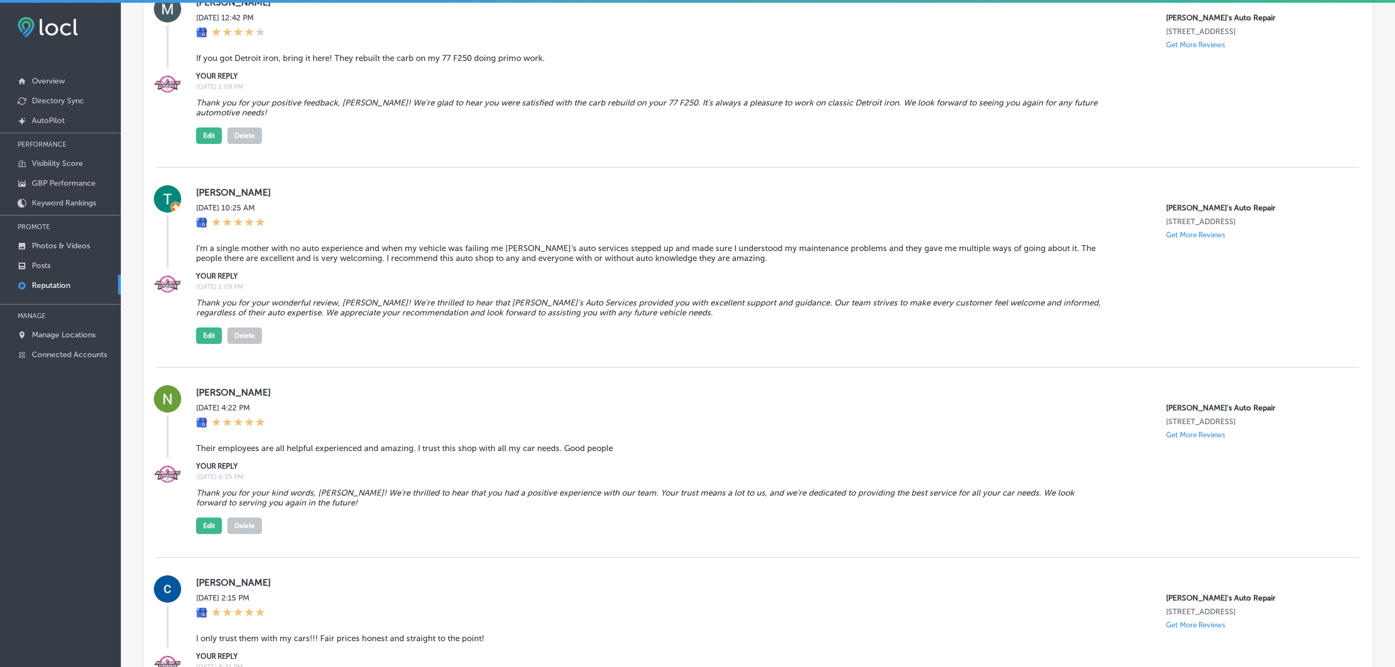
scroll to position [846, 0]
click at [64, 166] on p "Visibility Score" at bounding box center [57, 163] width 51 height 9
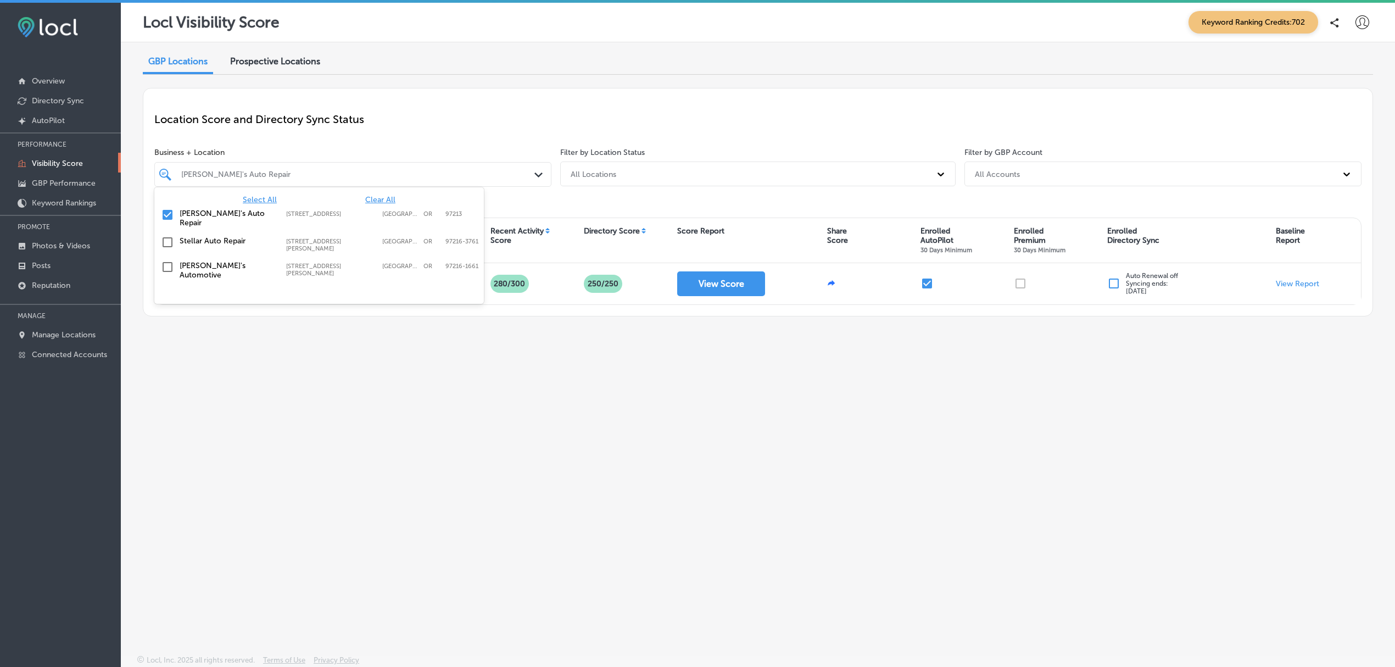
click at [541, 171] on div "Path Created with Sketch." at bounding box center [541, 175] width 12 height 12
click at [266, 195] on span "Select All" at bounding box center [260, 199] width 34 height 9
click at [734, 438] on div "GBP Locations Prospective Locations Location Score and Directory Sync Status Bu…" at bounding box center [758, 322] width 1274 height 561
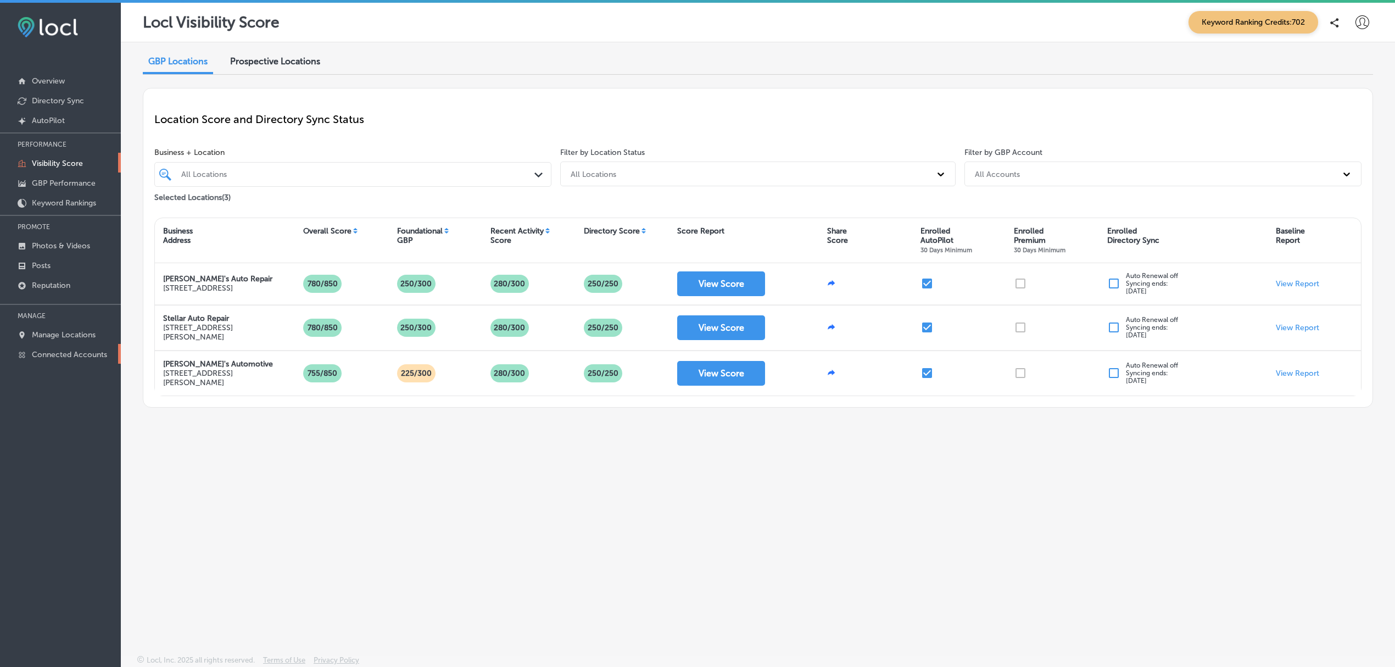
click at [66, 363] on link "Connected Accounts" at bounding box center [60, 354] width 121 height 20
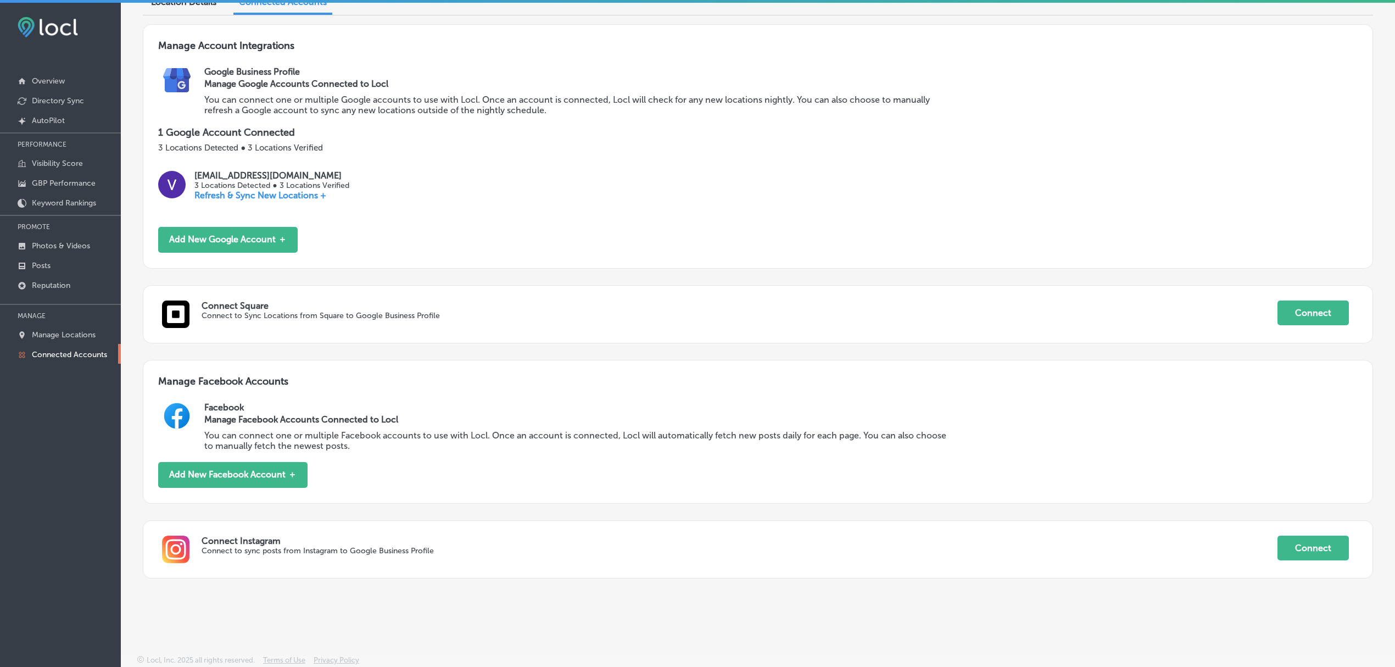
scroll to position [102, 0]
click at [64, 80] on p "Overview" at bounding box center [48, 80] width 33 height 9
